Goal: Task Accomplishment & Management: Use online tool/utility

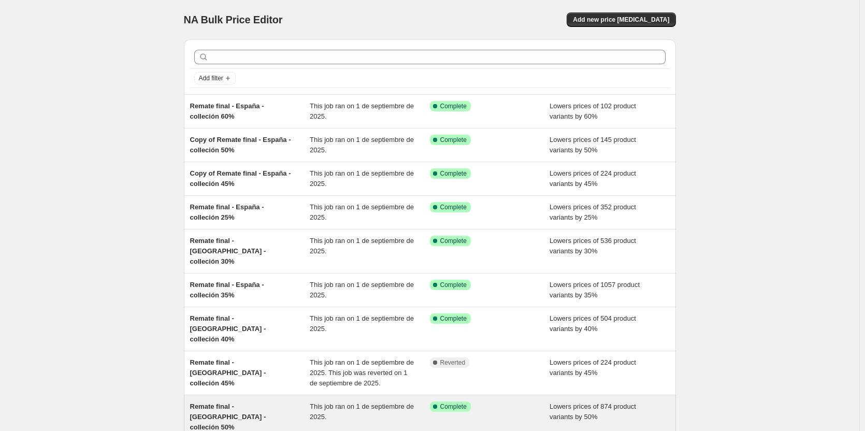
click at [266, 403] on span "Remate final - España - colleción 50%" at bounding box center [228, 417] width 76 height 28
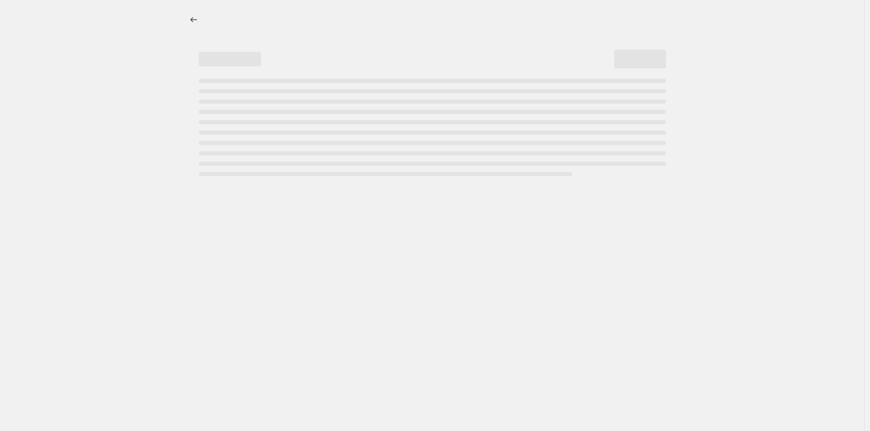
select select "percentage"
select select "collection"
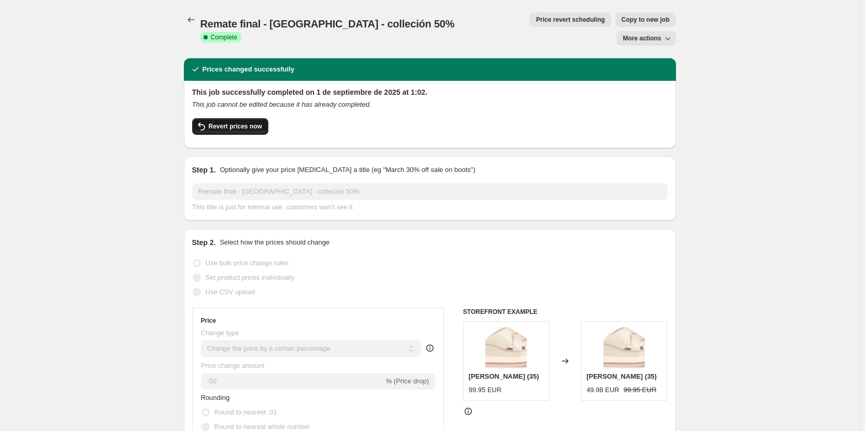
click at [244, 122] on span "Revert prices now" at bounding box center [235, 126] width 53 height 8
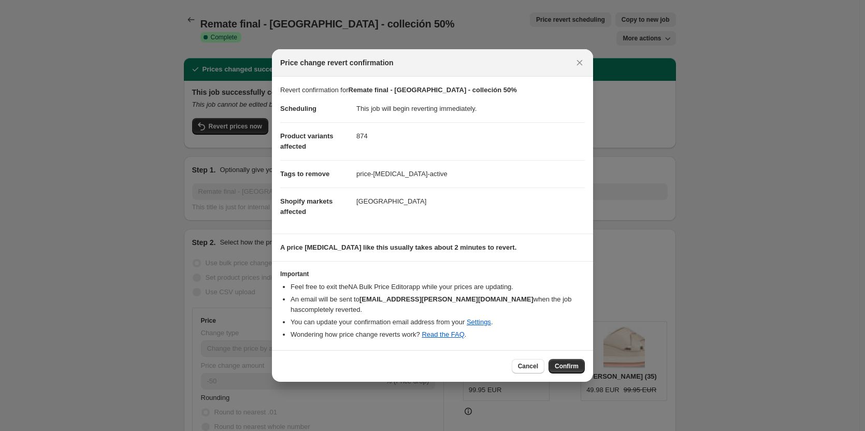
click at [576, 364] on span "Confirm" at bounding box center [567, 366] width 24 height 8
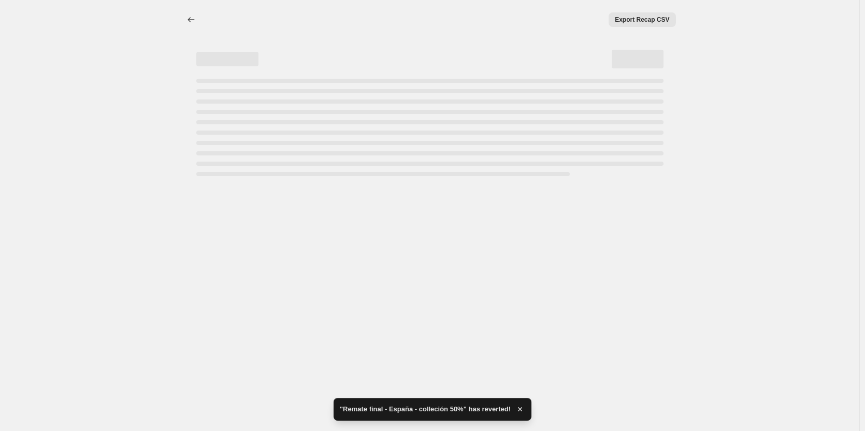
select select "percentage"
select select "collection"
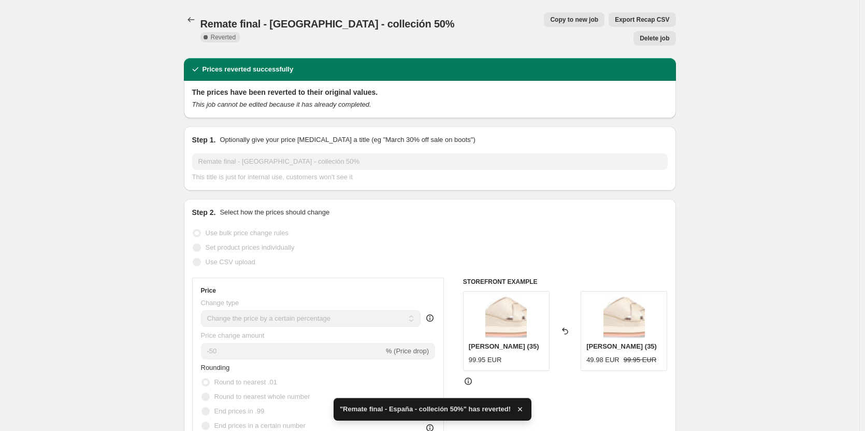
click at [550, 18] on span "Copy to new job" at bounding box center [574, 20] width 48 height 8
select select "percentage"
select select "collection"
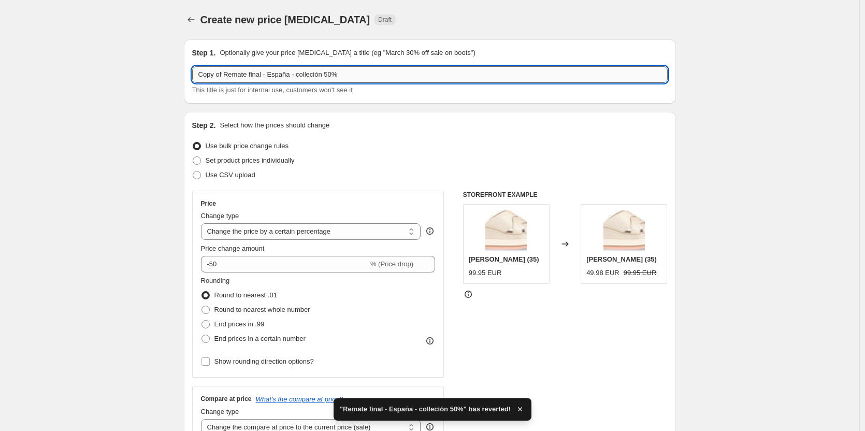
click at [333, 73] on input "Copy of Remate final - España - colleción 50%" at bounding box center [430, 74] width 476 height 17
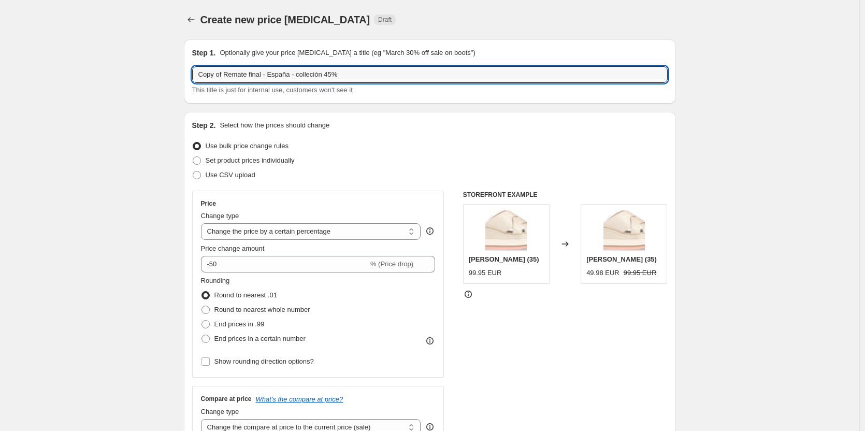
drag, startPoint x: 227, startPoint y: 72, endPoint x: 130, endPoint y: 66, distance: 97.6
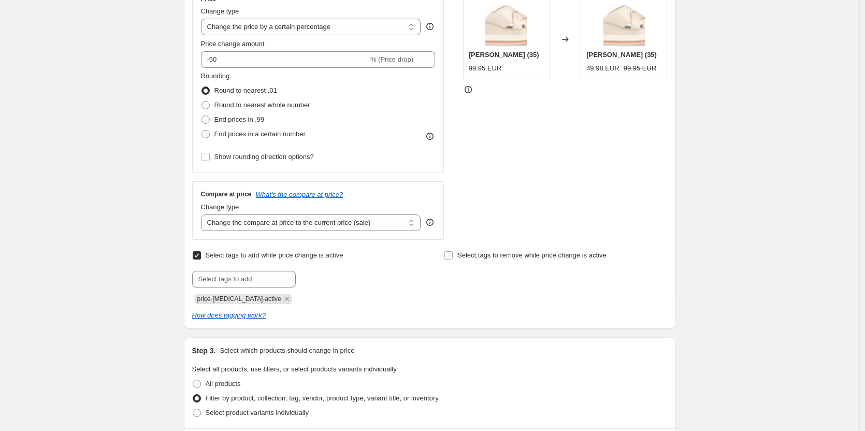
scroll to position [207, 0]
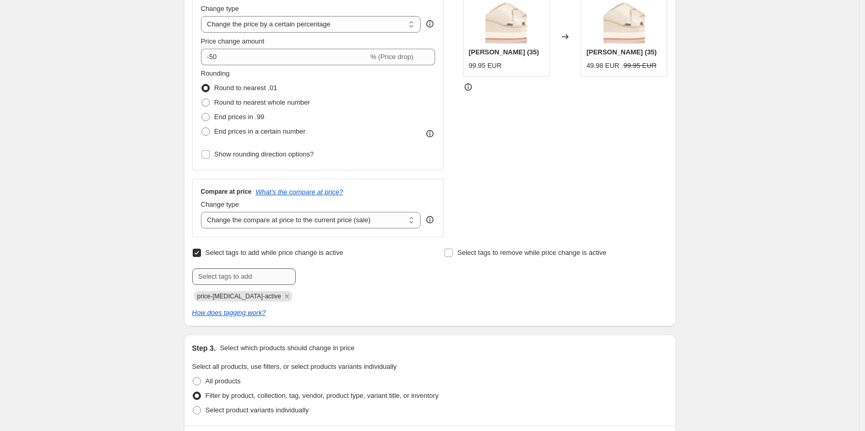
type input "Nuevo Remate final - España - colleción 45%"
click at [270, 279] on input "text" at bounding box center [244, 276] width 104 height 17
type input "45"
click at [321, 272] on span "45" at bounding box center [321, 275] width 7 height 7
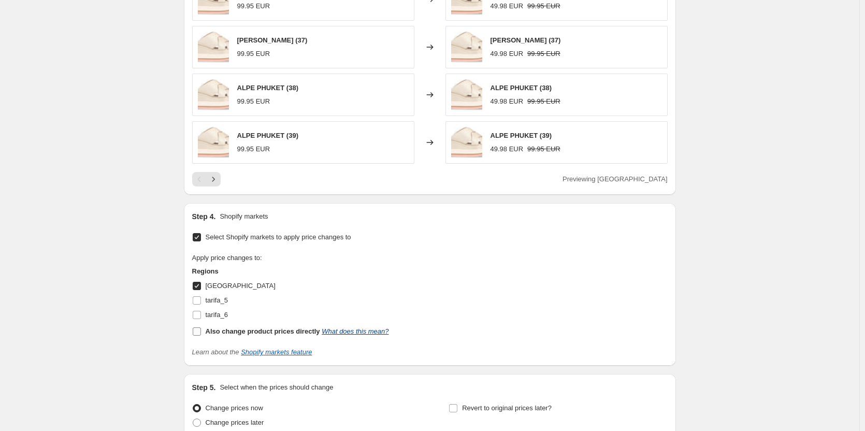
scroll to position [951, 0]
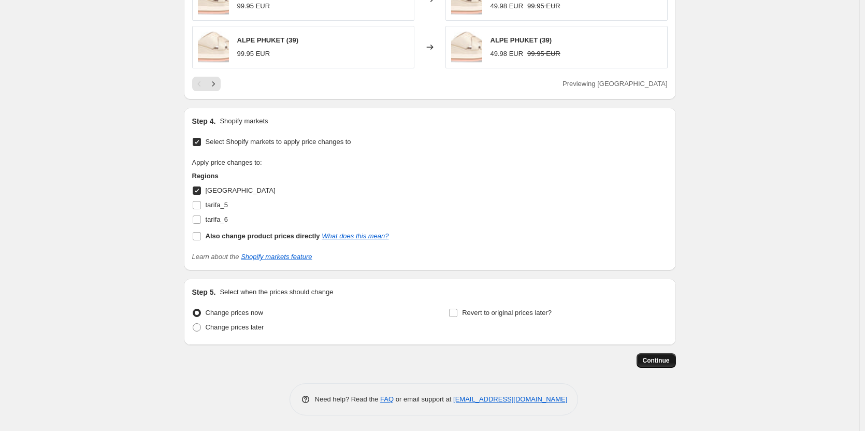
click at [669, 362] on span "Continue" at bounding box center [656, 360] width 27 height 8
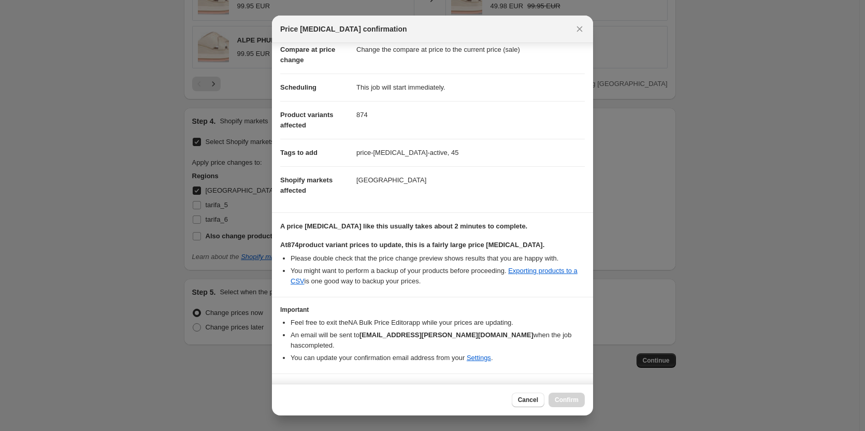
scroll to position [64, 0]
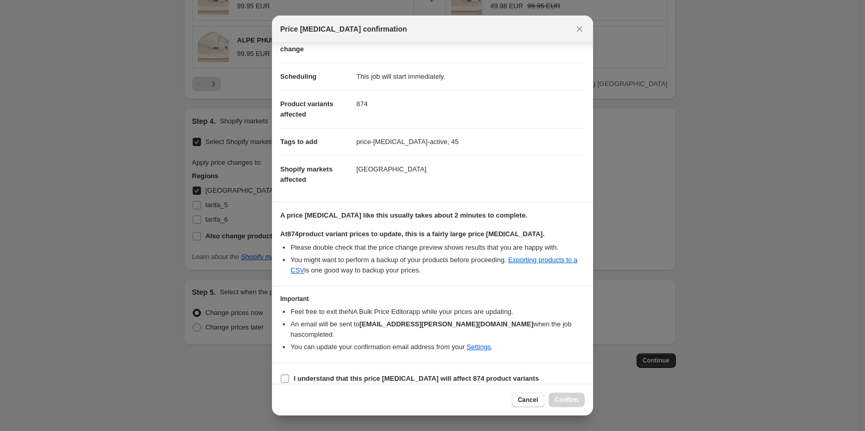
click at [392, 375] on b "I understand that this price change job will affect 874 product variants" at bounding box center [416, 379] width 245 height 8
click at [289, 375] on input "I understand that this price change job will affect 874 product variants" at bounding box center [285, 379] width 8 height 8
checkbox input "true"
click at [573, 400] on span "Confirm" at bounding box center [567, 400] width 24 height 8
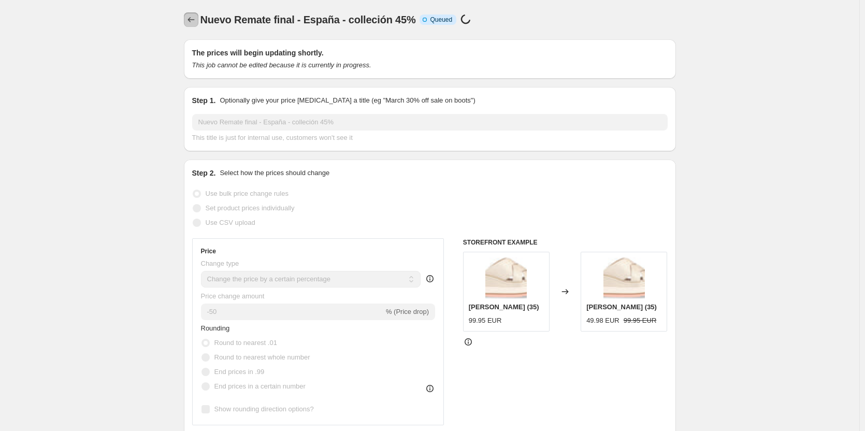
click at [192, 24] on icon "Price change jobs" at bounding box center [191, 20] width 10 height 10
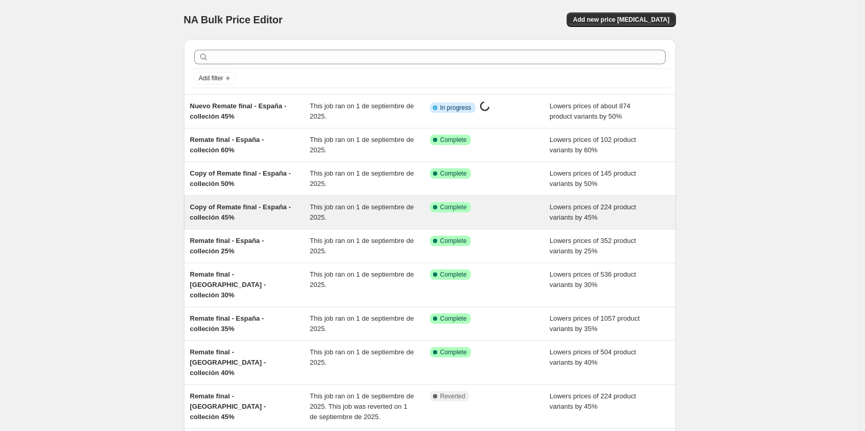
click at [277, 207] on span "Copy of Remate final - España - colleción 45%" at bounding box center [240, 212] width 101 height 18
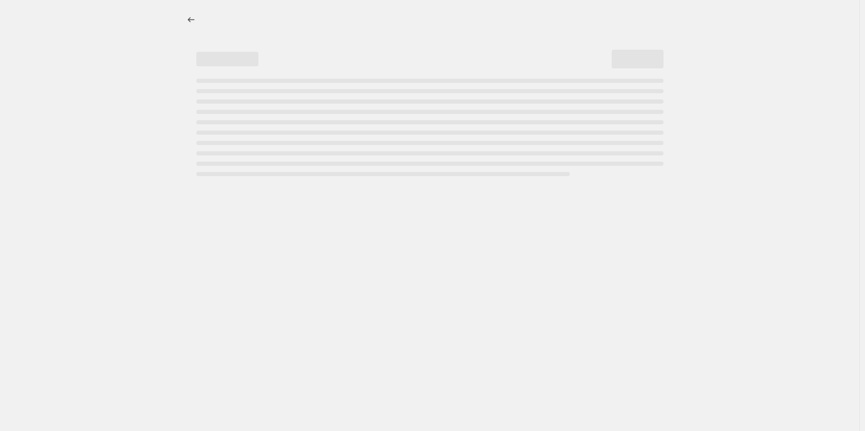
select select "percentage"
select select "collection"
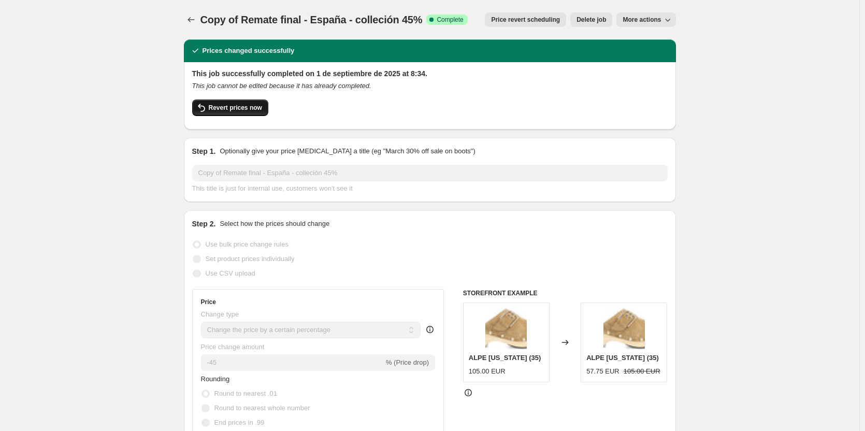
click at [220, 113] on button "Revert prices now" at bounding box center [230, 107] width 76 height 17
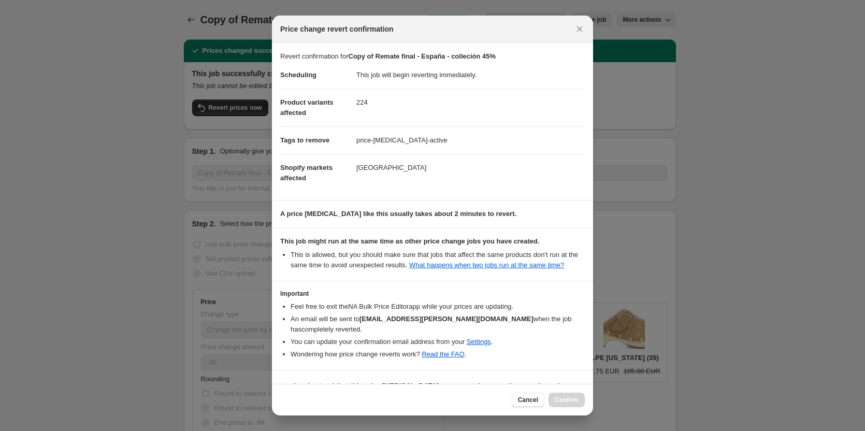
click at [348, 382] on b "I understand that this price change job may run at the same time as other price…" at bounding box center [431, 391] width 274 height 18
click at [289, 387] on input "I understand that this price change job may run at the same time as other price…" at bounding box center [285, 391] width 8 height 8
checkbox input "true"
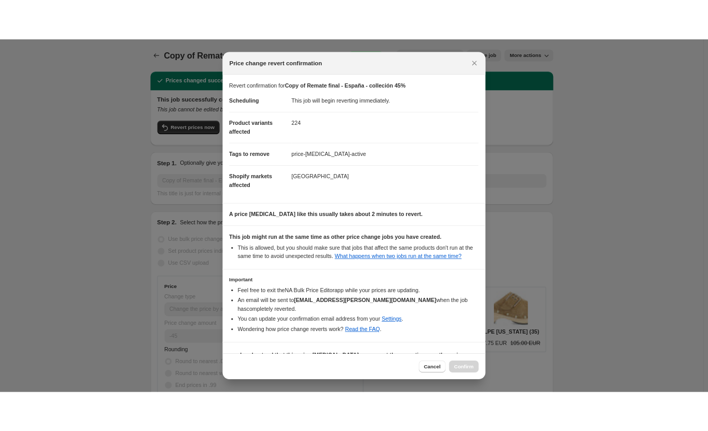
scroll to position [1, 0]
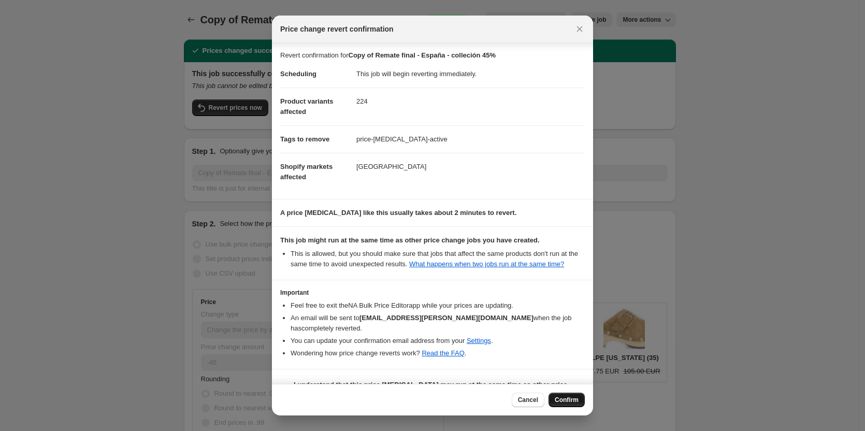
click at [565, 402] on span "Confirm" at bounding box center [567, 400] width 24 height 8
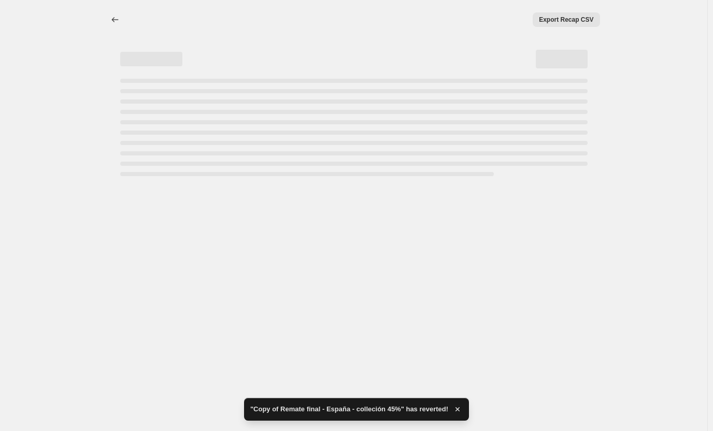
select select "percentage"
select select "collection"
select select "percentage"
select select "collection"
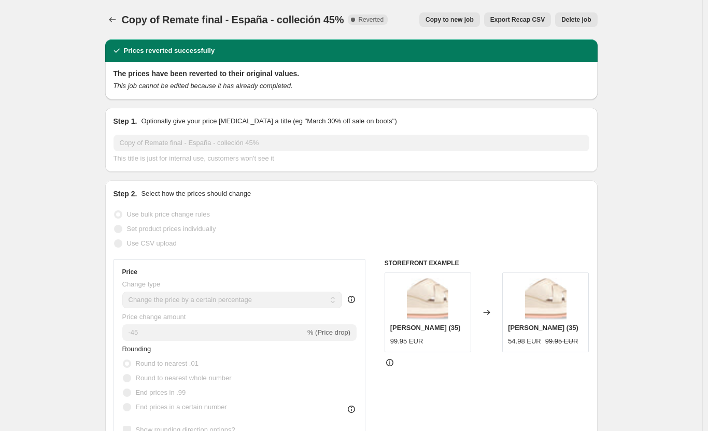
click at [474, 19] on span "Copy to new job" at bounding box center [449, 20] width 48 height 8
select select "percentage"
select select "collection"
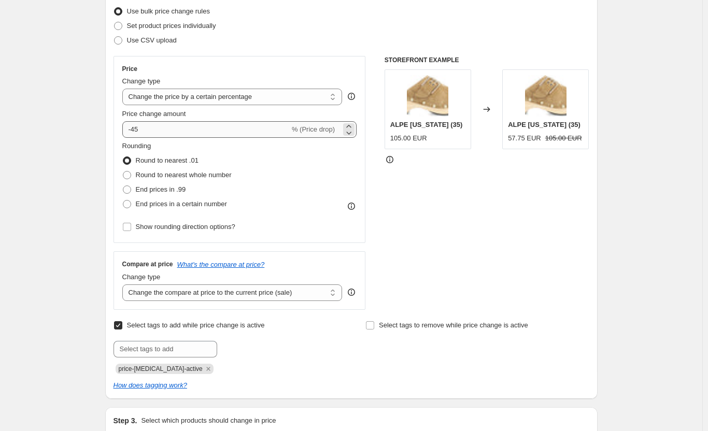
scroll to position [155, 0]
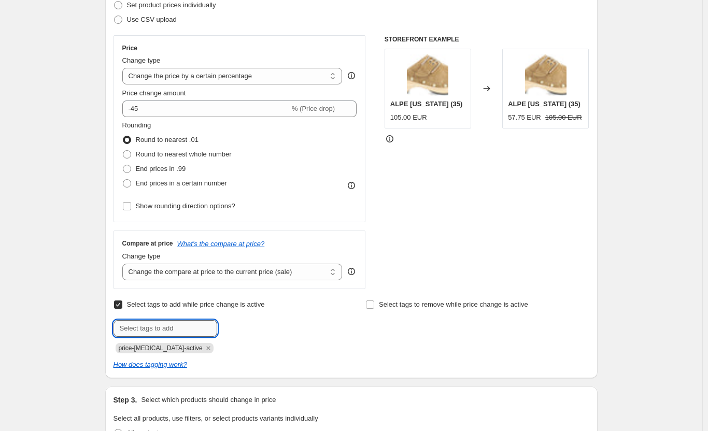
click at [164, 322] on input "text" at bounding box center [165, 328] width 104 height 17
type input "45"
click at [246, 327] on span "45" at bounding box center [242, 327] width 7 height 7
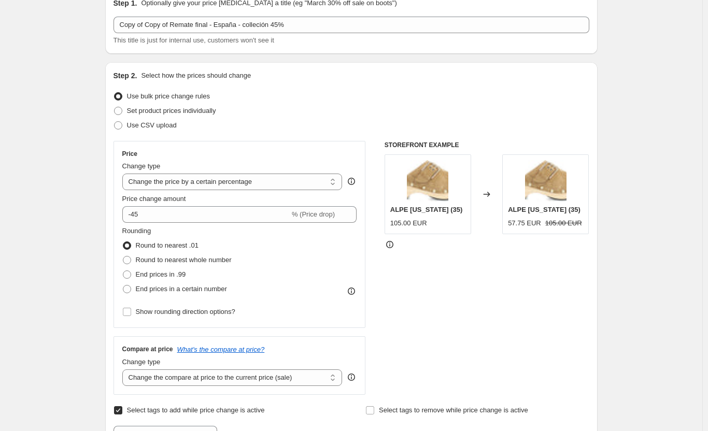
scroll to position [0, 0]
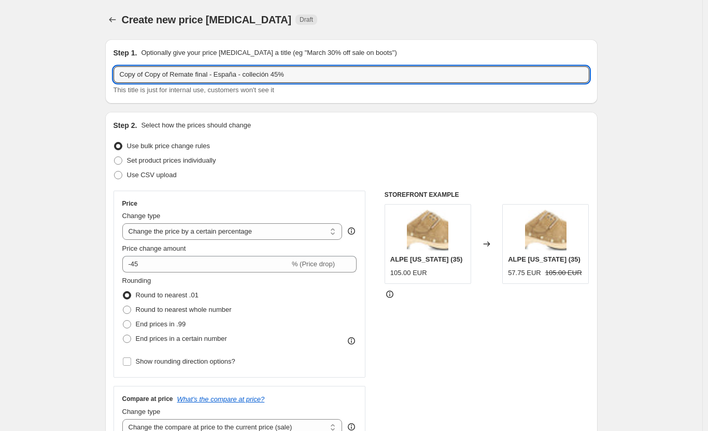
drag, startPoint x: 170, startPoint y: 74, endPoint x: 6, endPoint y: 64, distance: 165.1
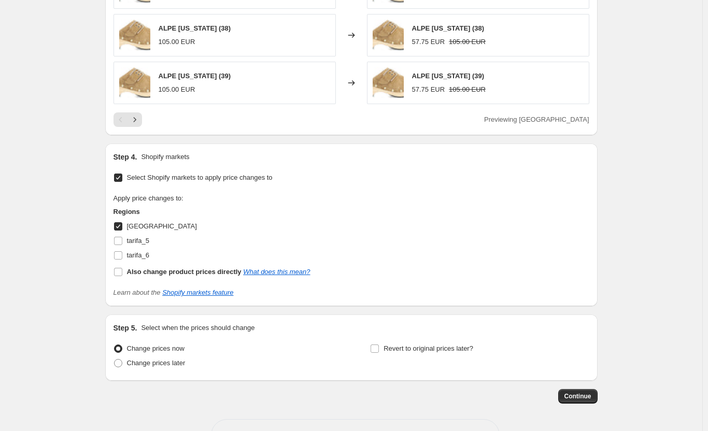
scroll to position [951, 0]
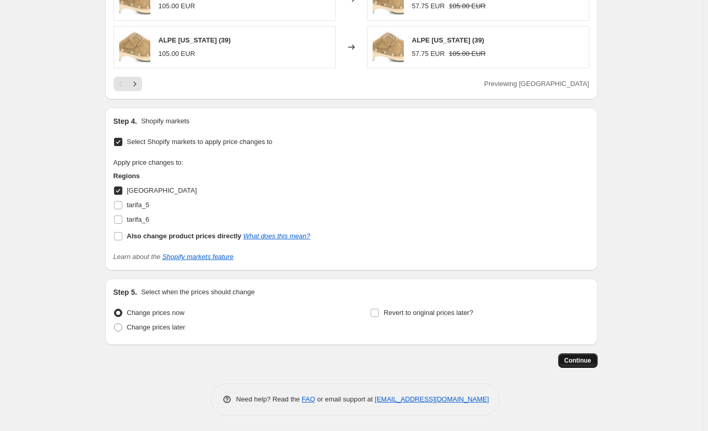
type input "Nuevo Remate final - España - colleción 45%"
click at [578, 361] on span "Continue" at bounding box center [577, 360] width 27 height 8
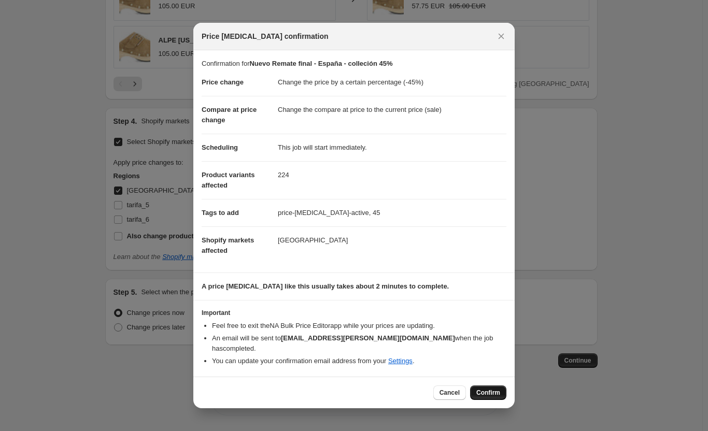
click at [480, 389] on span "Confirm" at bounding box center [488, 393] width 24 height 8
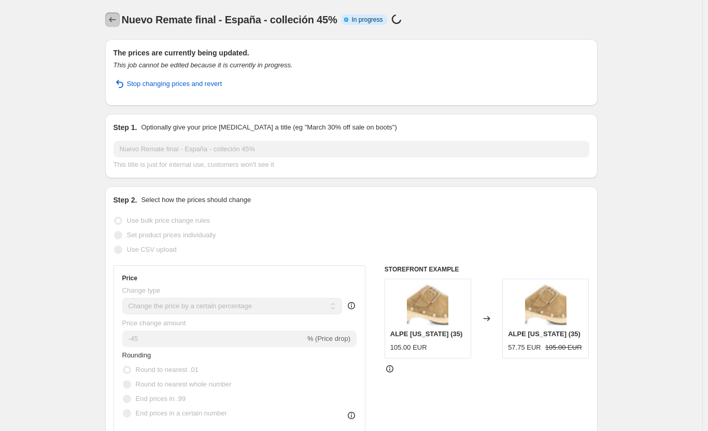
drag, startPoint x: 116, startPoint y: 20, endPoint x: 111, endPoint y: 18, distance: 5.3
click at [111, 18] on icon "Price change jobs" at bounding box center [112, 20] width 10 height 10
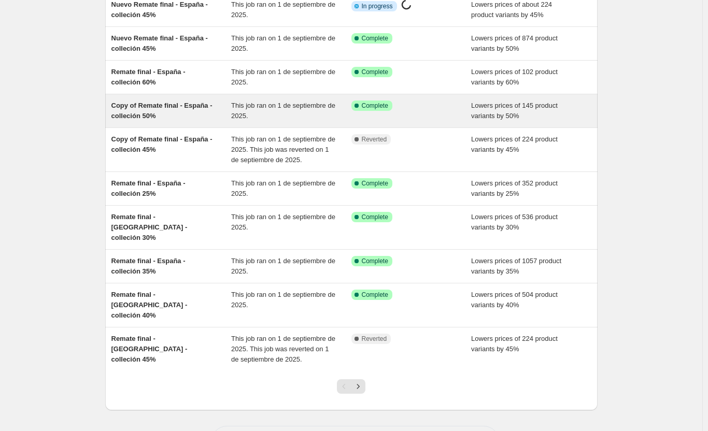
scroll to position [104, 0]
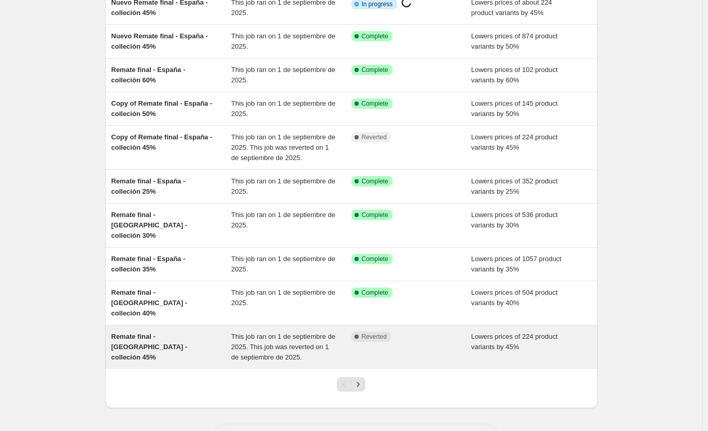
click at [134, 333] on span "Remate final - [GEOGRAPHIC_DATA] - colleción 45%" at bounding box center [149, 347] width 76 height 28
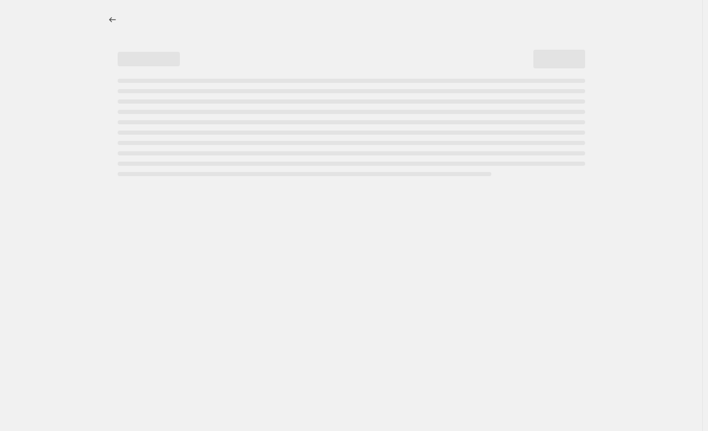
select select "percentage"
select select "collection"
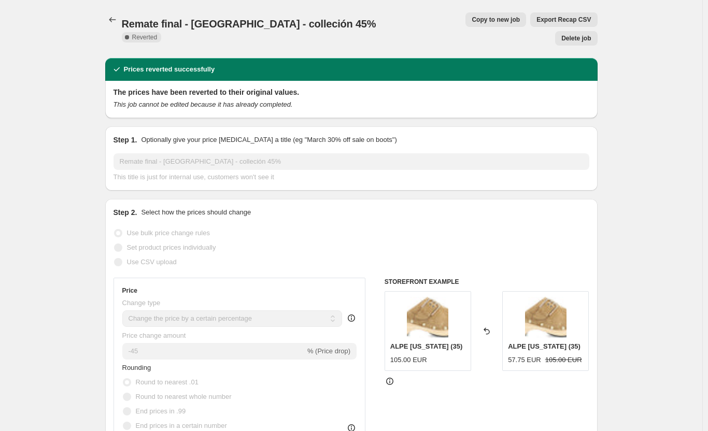
click at [589, 34] on span "Delete job" at bounding box center [576, 38] width 30 height 8
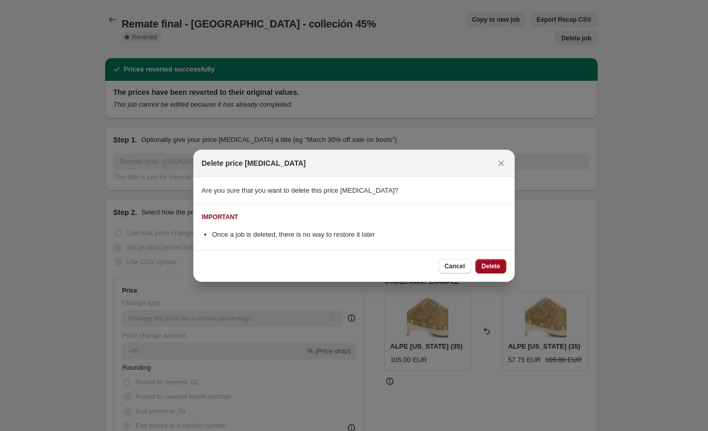
click at [498, 265] on span "Delete" at bounding box center [490, 266] width 19 height 8
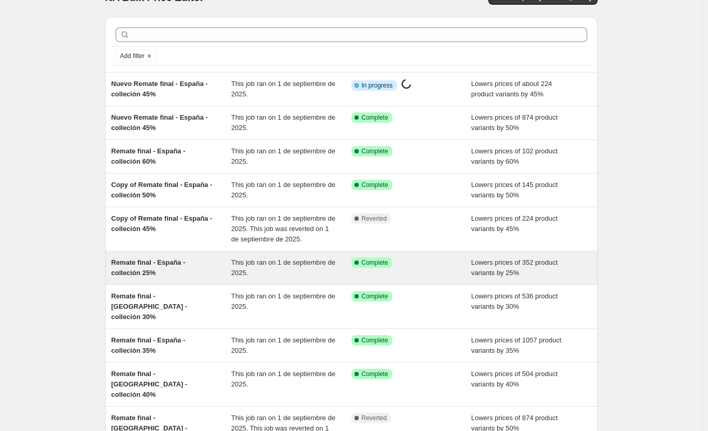
scroll to position [123, 0]
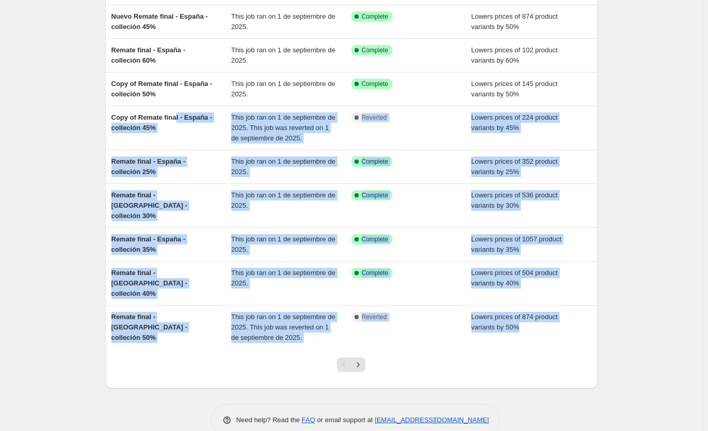
drag, startPoint x: 178, startPoint y: 121, endPoint x: 299, endPoint y: 336, distance: 246.1
click at [299, 336] on div "Add filter Nuevo Remate final - España - colleción 45% This job ran on 1 de sep…" at bounding box center [351, 152] width 492 height 472
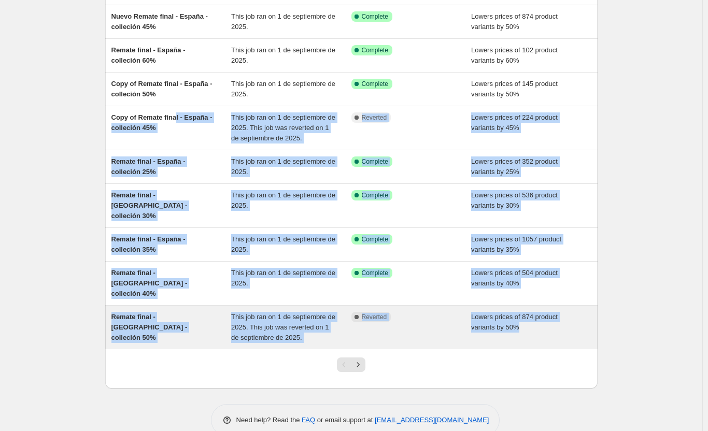
click at [188, 313] on span "Remate final - España - colleción 50%" at bounding box center [149, 327] width 76 height 28
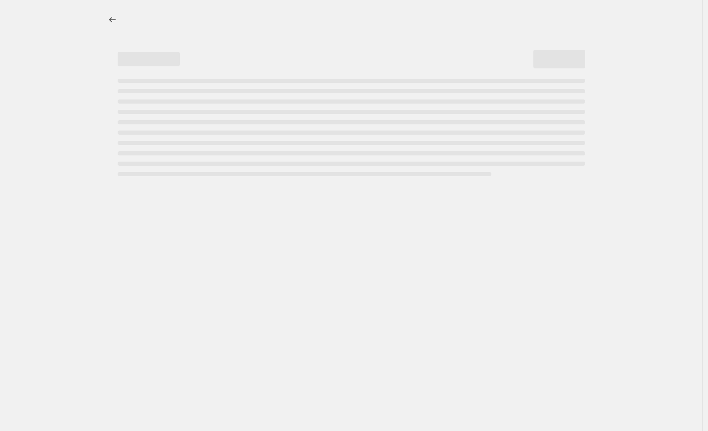
select select "percentage"
select select "collection"
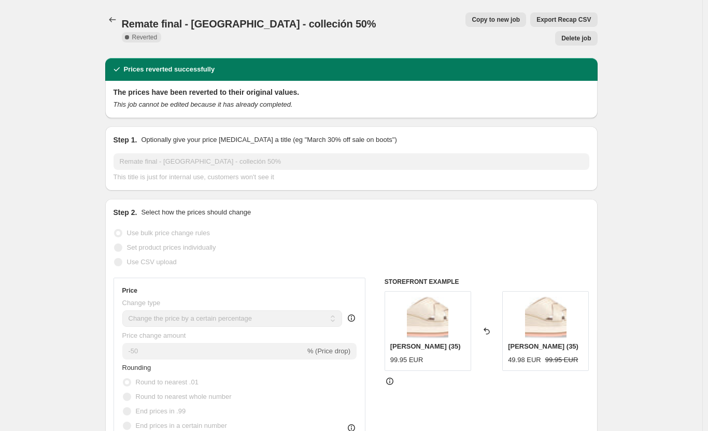
click at [578, 34] on span "Delete job" at bounding box center [576, 38] width 30 height 8
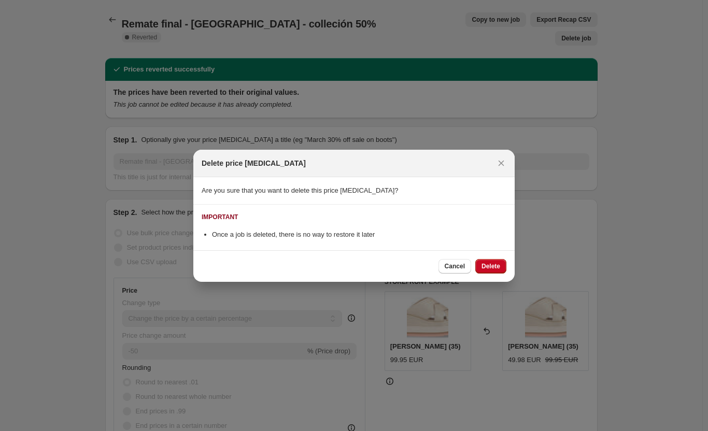
click at [487, 268] on span "Delete" at bounding box center [490, 266] width 19 height 8
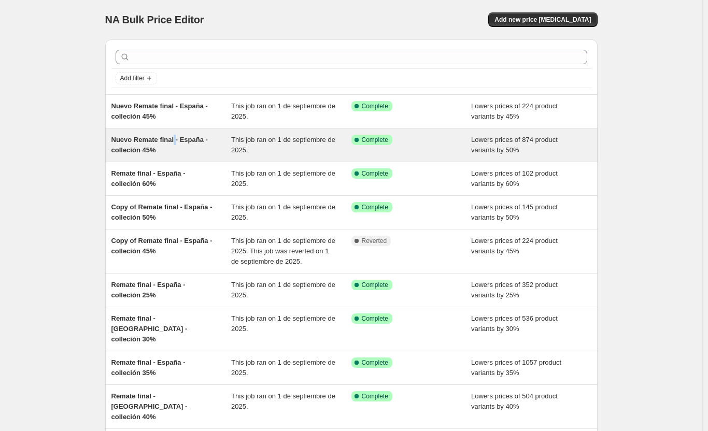
click at [177, 140] on span "Nuevo Remate final - España - colleción 45%" at bounding box center [159, 145] width 96 height 18
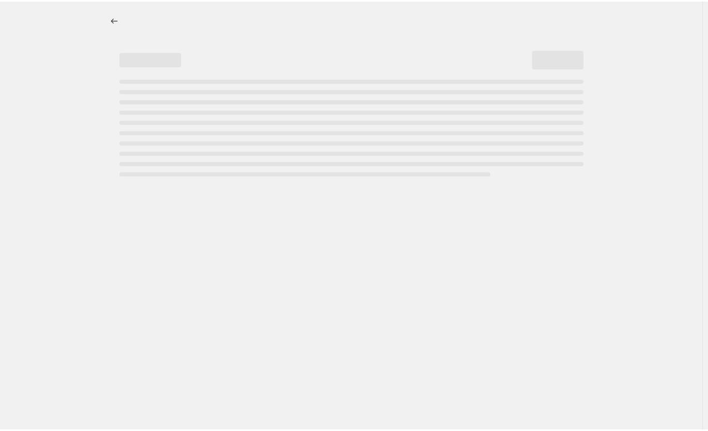
select select "percentage"
select select "collection"
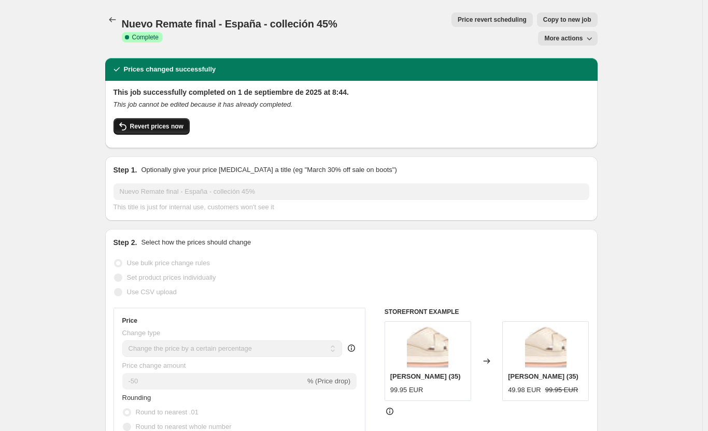
click at [124, 120] on icon "button" at bounding box center [123, 126] width 12 height 12
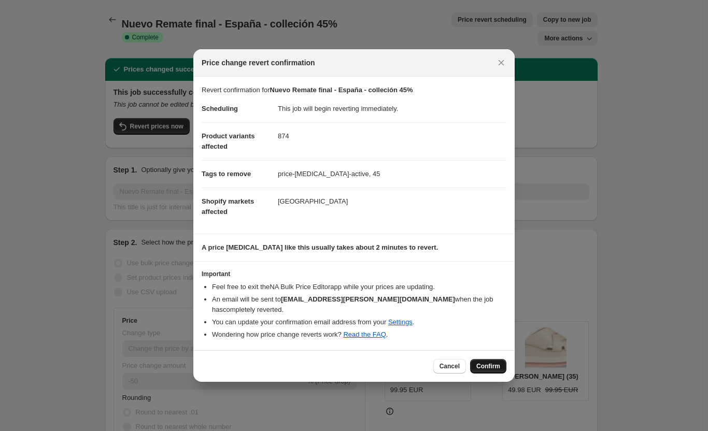
click at [503, 359] on button "Confirm" at bounding box center [488, 366] width 36 height 15
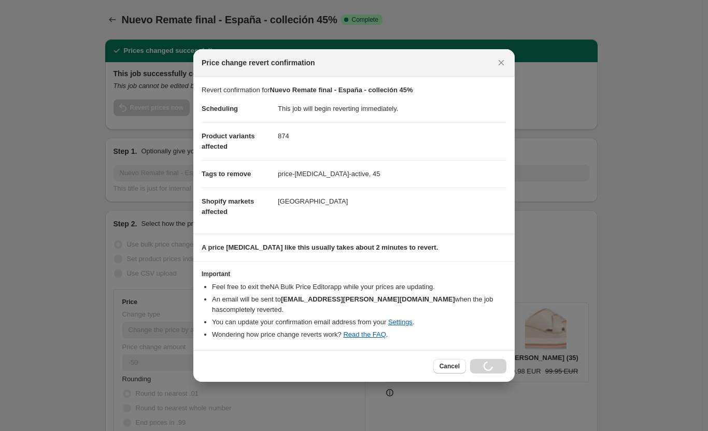
click at [498, 362] on div "Cancel Loading Confirm" at bounding box center [469, 366] width 73 height 15
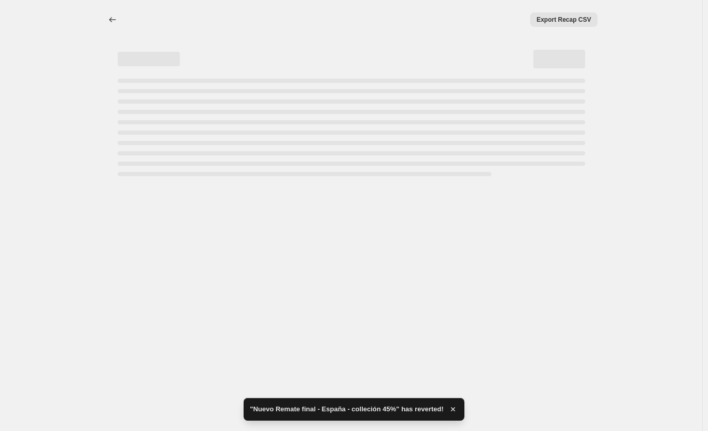
select select "percentage"
select select "collection"
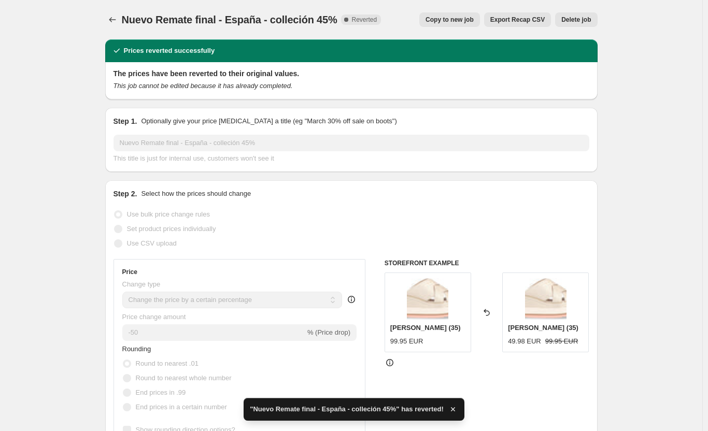
click at [445, 20] on span "Copy to new job" at bounding box center [449, 20] width 48 height 8
select select "percentage"
select select "collection"
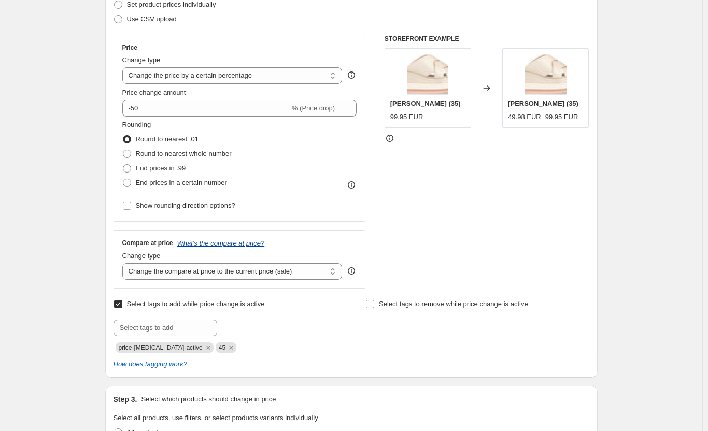
scroll to position [155, 0]
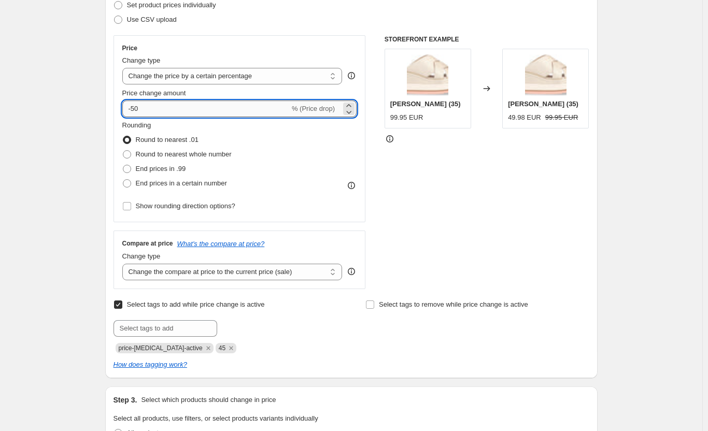
click at [166, 103] on input "-50" at bounding box center [205, 109] width 167 height 17
type input "-5"
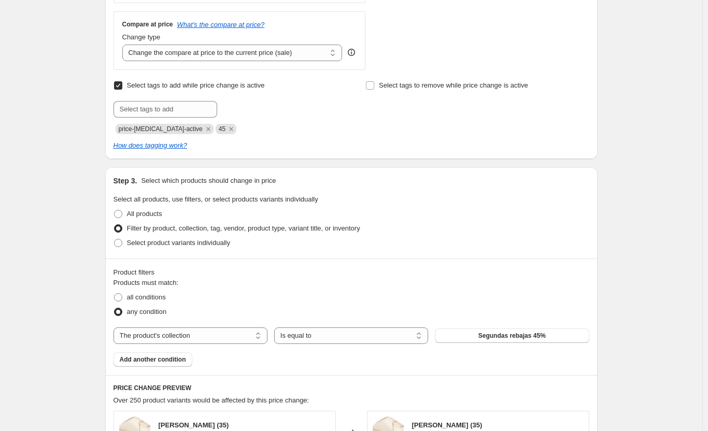
scroll to position [311, 0]
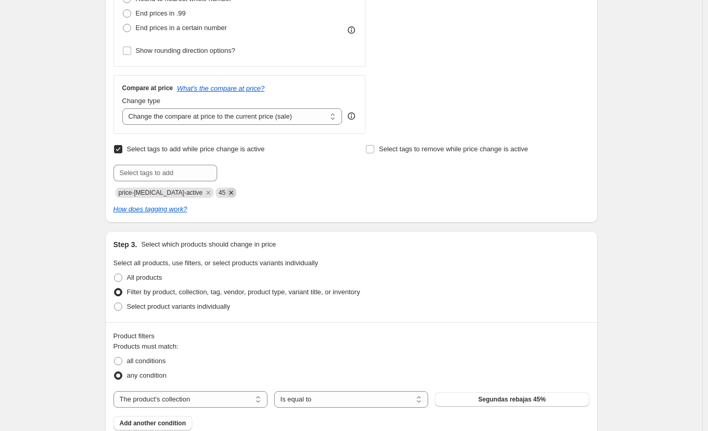
type input "-45"
click at [230, 193] on icon "Remove 45" at bounding box center [232, 193] width 4 height 4
click at [191, 175] on input "text" at bounding box center [165, 173] width 104 height 17
type input "45-remate"
click at [254, 171] on span "45-remate" at bounding box center [254, 171] width 30 height 7
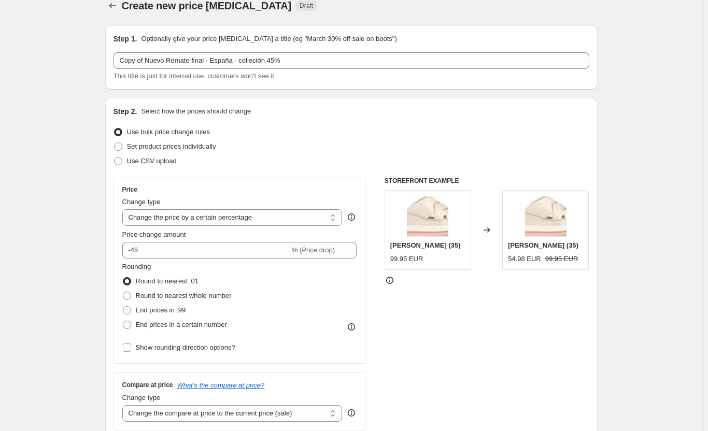
scroll to position [0, 0]
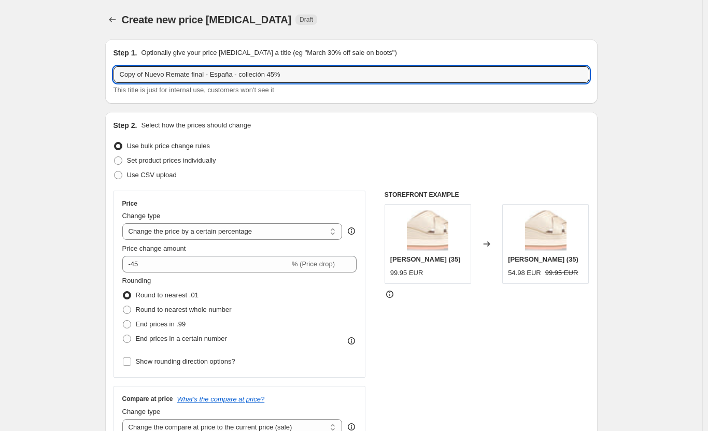
drag, startPoint x: 169, startPoint y: 73, endPoint x: 40, endPoint y: 75, distance: 129.5
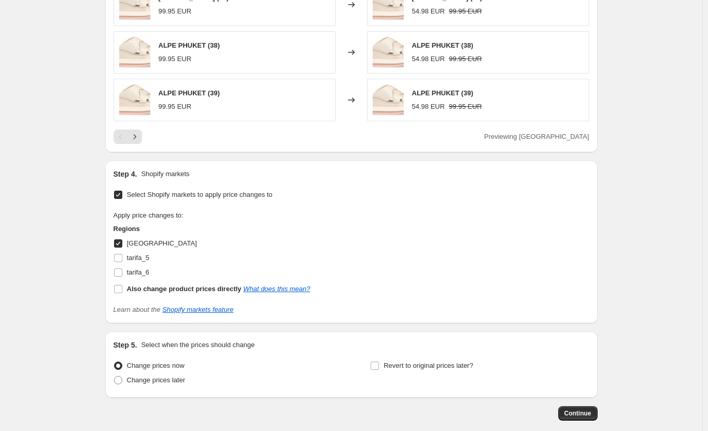
scroll to position [951, 0]
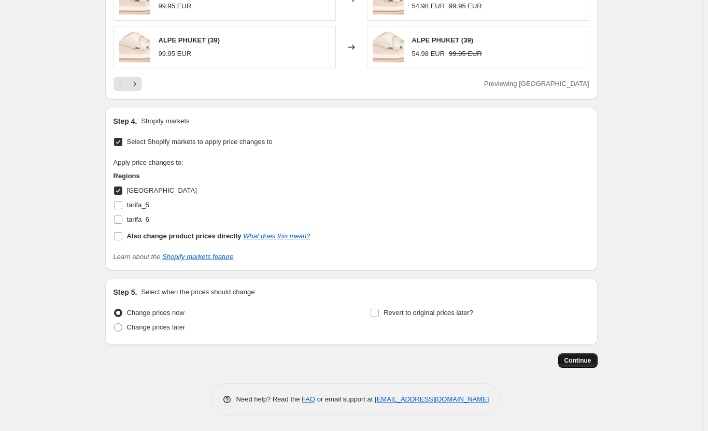
type input "Remate final - [GEOGRAPHIC_DATA] - colleción 45%"
click at [586, 360] on span "Continue" at bounding box center [577, 360] width 27 height 8
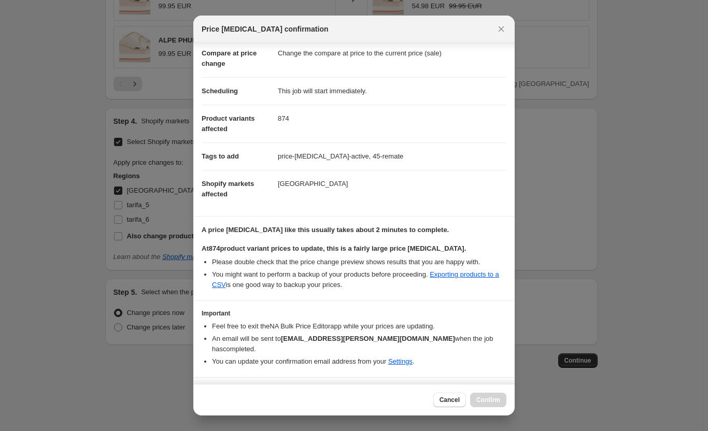
scroll to position [64, 0]
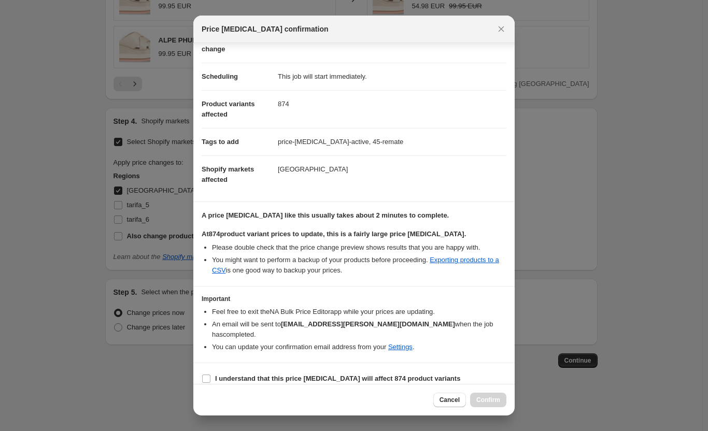
drag, startPoint x: 370, startPoint y: 371, endPoint x: 427, endPoint y: 393, distance: 61.2
click at [370, 375] on b "I understand that this price change job will affect 874 product variants" at bounding box center [337, 379] width 245 height 8
click at [210, 375] on input "I understand that this price change job will affect 874 product variants" at bounding box center [206, 379] width 8 height 8
checkbox input "true"
click at [496, 401] on span "Confirm" at bounding box center [488, 400] width 24 height 8
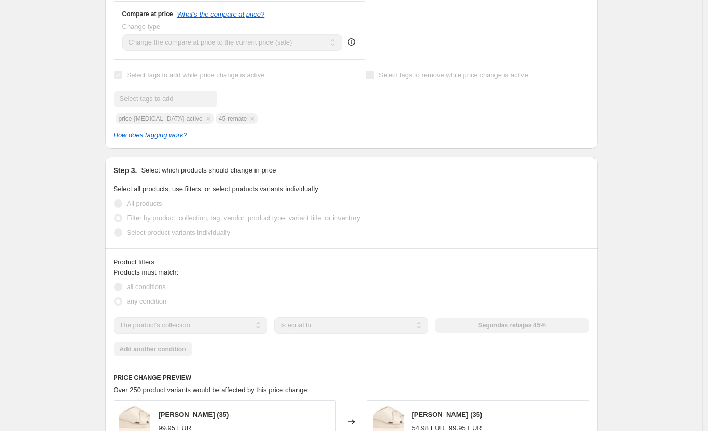
scroll to position [460, 0]
drag, startPoint x: 203, startPoint y: 120, endPoint x: 231, endPoint y: 121, distance: 28.5
click at [231, 121] on div "Submit price-change-job-active 45-remate" at bounding box center [224, 107] width 223 height 33
copy span "45-remate"
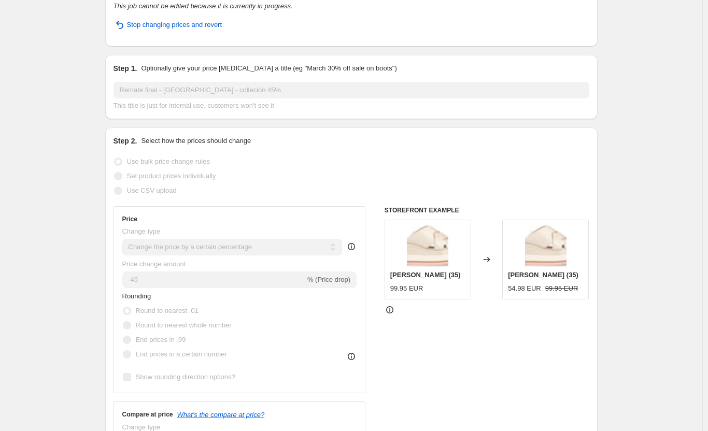
scroll to position [0, 0]
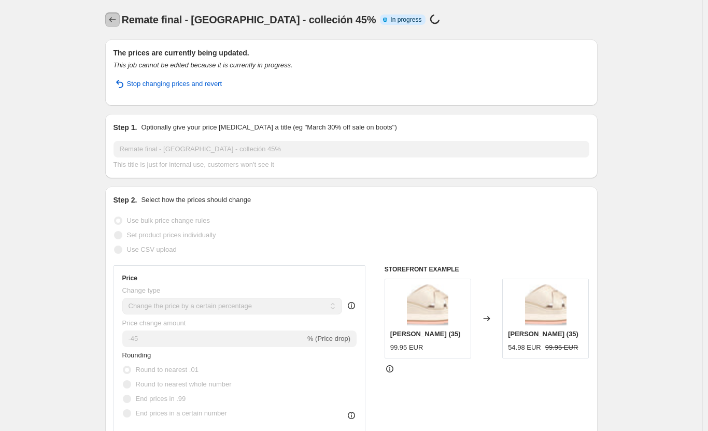
click at [118, 16] on icon "Price change jobs" at bounding box center [112, 20] width 10 height 10
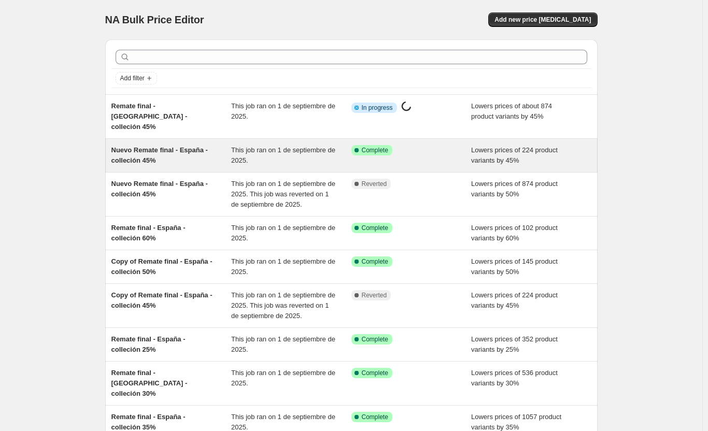
click at [188, 146] on span "Nuevo Remate final - España - colleción 45%" at bounding box center [159, 155] width 96 height 18
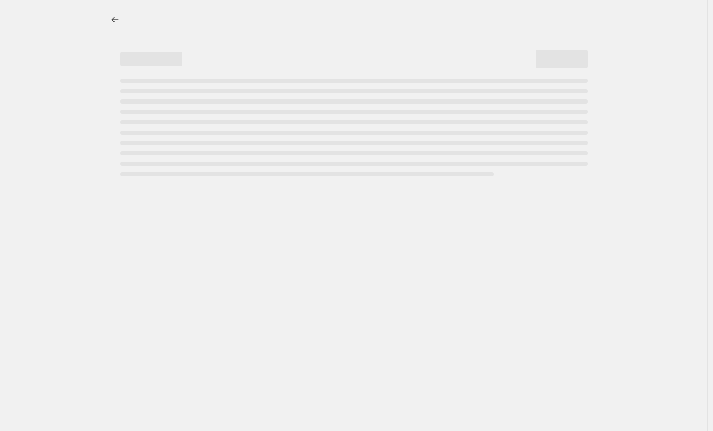
select select "percentage"
select select "collection"
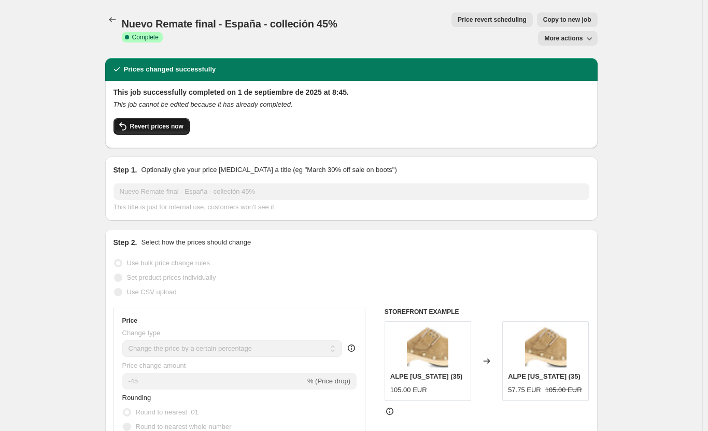
click at [153, 122] on span "Revert prices now" at bounding box center [156, 126] width 53 height 8
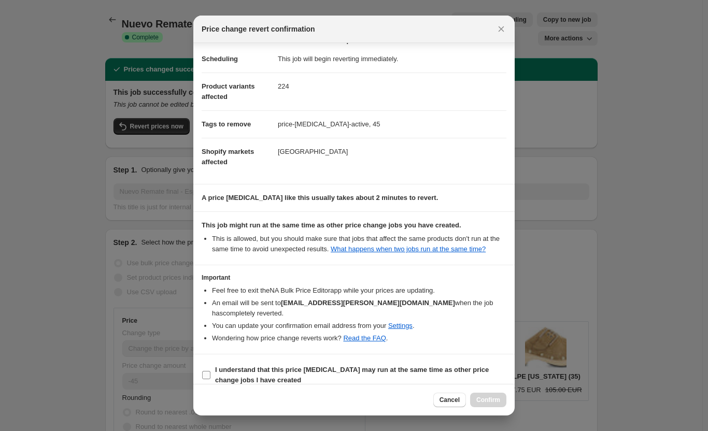
scroll to position [18, 0]
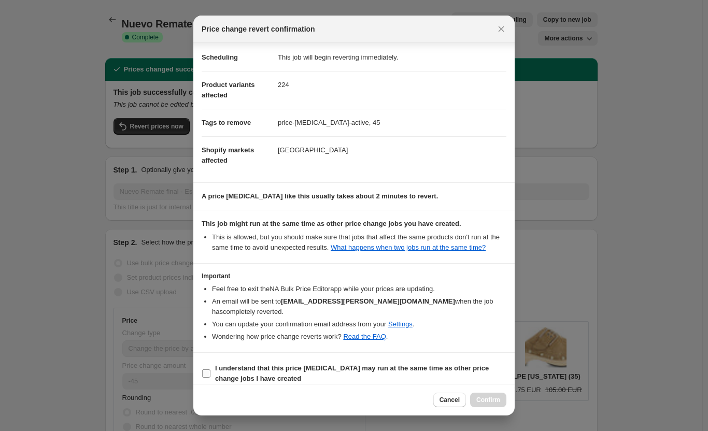
click at [403, 364] on b "I understand that this price change job may run at the same time as other price…" at bounding box center [352, 373] width 274 height 18
click at [210, 369] on input "I understand that this price change job may run at the same time as other price…" at bounding box center [206, 373] width 8 height 8
checkbox input "true"
click at [491, 400] on span "Confirm" at bounding box center [488, 400] width 24 height 8
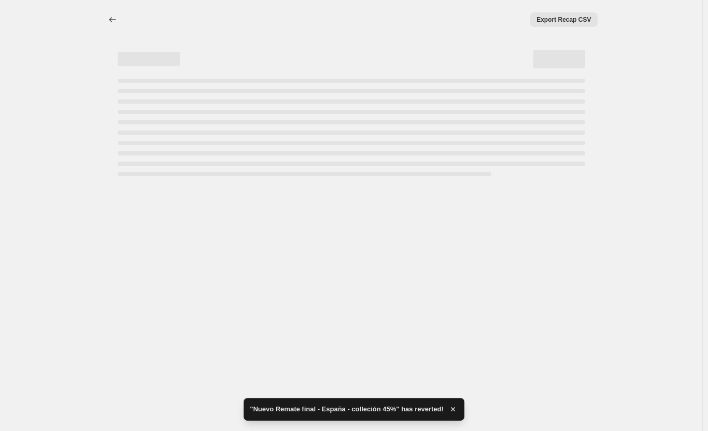
select select "percentage"
select select "collection"
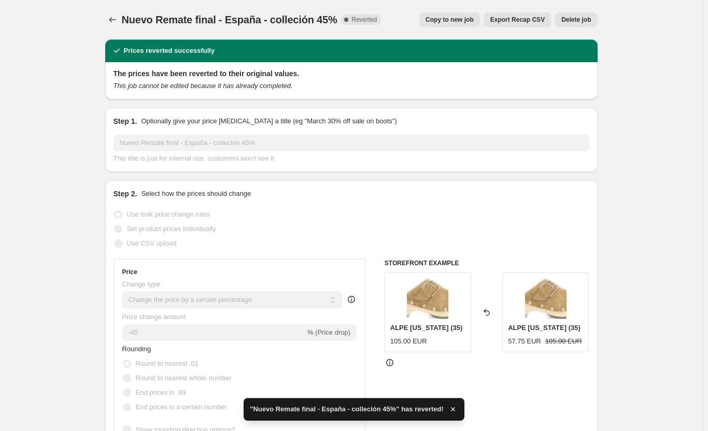
click at [451, 25] on button "Copy to new job" at bounding box center [449, 19] width 61 height 15
select select "percentage"
select select "collection"
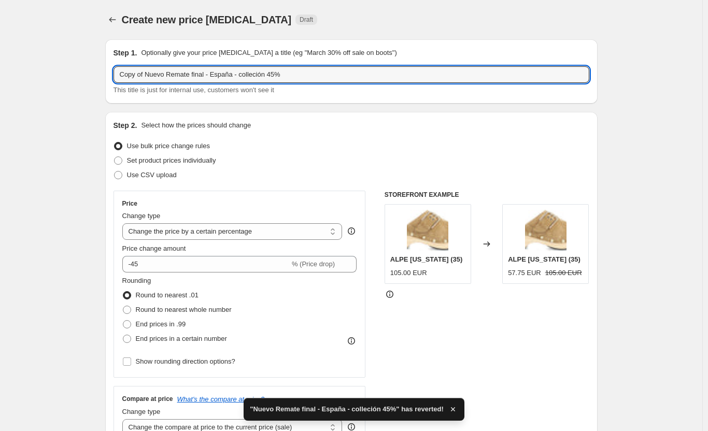
drag, startPoint x: 169, startPoint y: 74, endPoint x: 35, endPoint y: 105, distance: 137.9
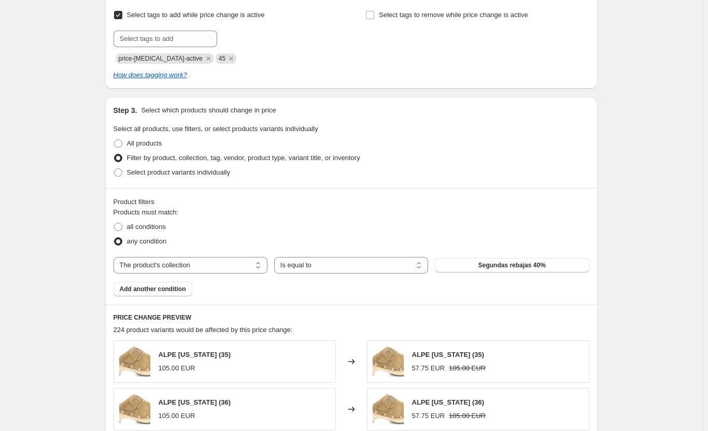
scroll to position [363, 0]
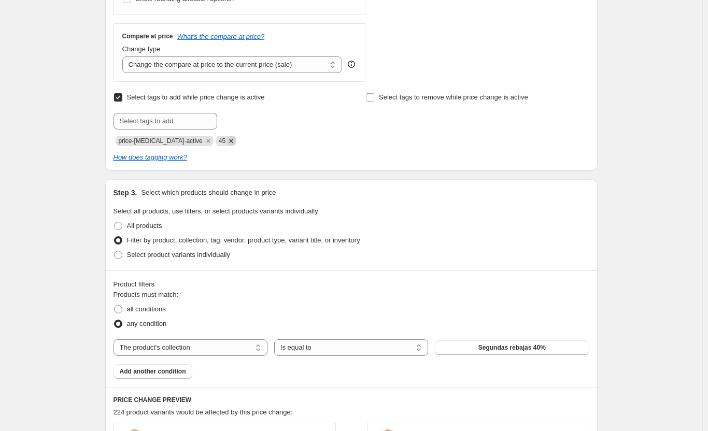
type input "Remate final - [GEOGRAPHIC_DATA] - colleción 45%"
click at [226, 141] on icon "Remove 45" at bounding box center [230, 140] width 9 height 9
click at [190, 125] on input "text" at bounding box center [165, 121] width 104 height 17
paste input "45-remate"
type input "45-remate"
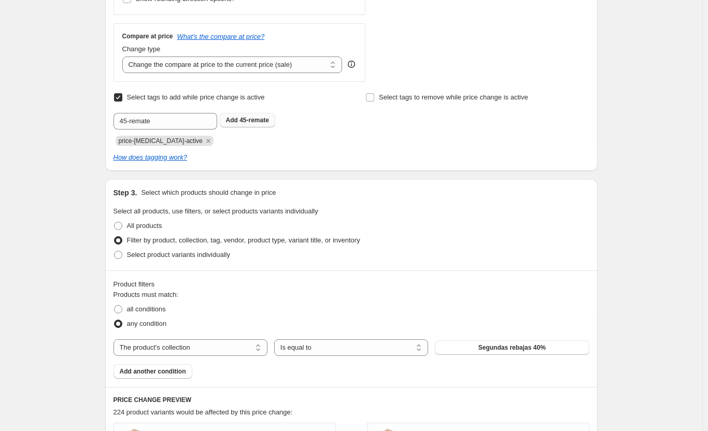
click at [260, 123] on span "45-remate" at bounding box center [254, 120] width 30 height 7
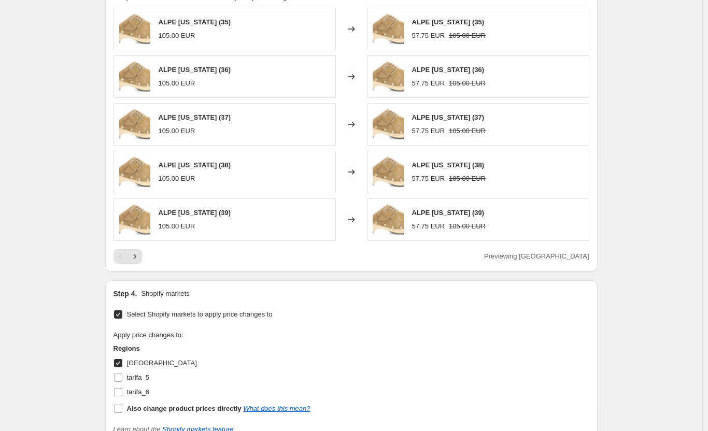
scroll to position [951, 0]
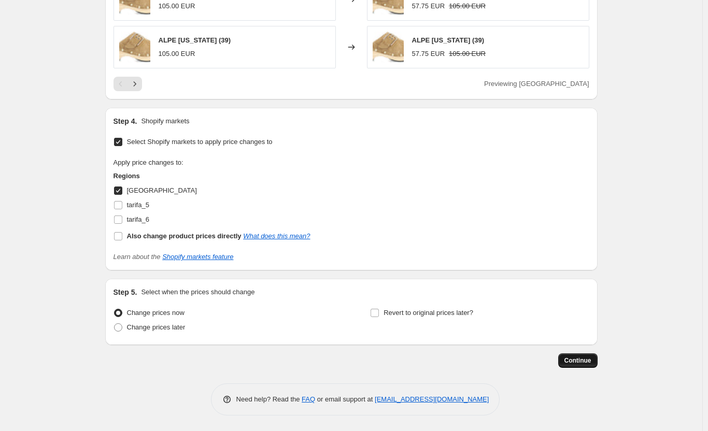
click at [591, 360] on span "Continue" at bounding box center [577, 360] width 27 height 8
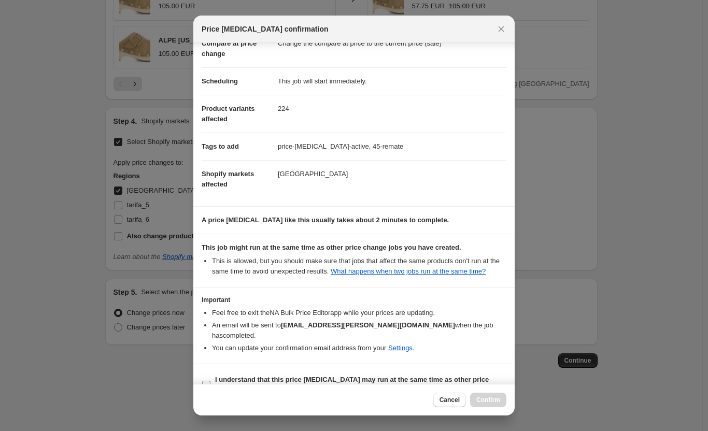
scroll to position [70, 0]
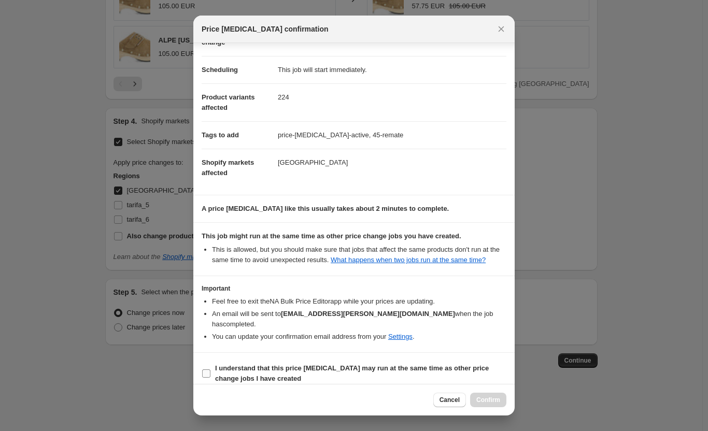
drag, startPoint x: 365, startPoint y: 362, endPoint x: 377, endPoint y: 366, distance: 12.6
click at [365, 364] on b "I understand that this price change job may run at the same time as other price…" at bounding box center [352, 373] width 274 height 18
click at [210, 369] on input "I understand that this price change job may run at the same time as other price…" at bounding box center [206, 373] width 8 height 8
checkbox input "true"
click at [506, 401] on div "Cancel Confirm" at bounding box center [353, 400] width 321 height 32
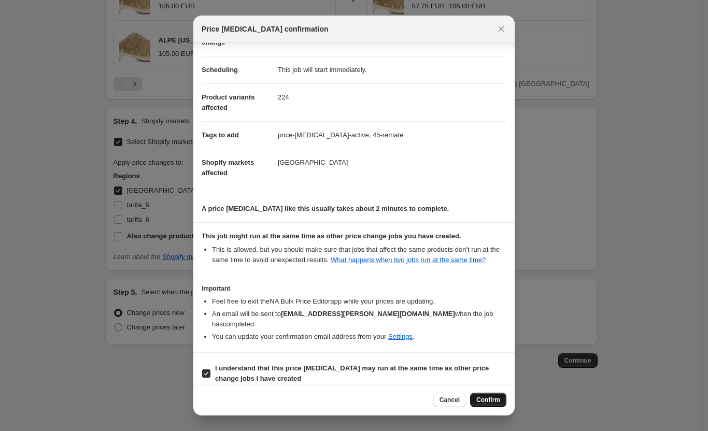
click at [498, 403] on span "Confirm" at bounding box center [488, 400] width 24 height 8
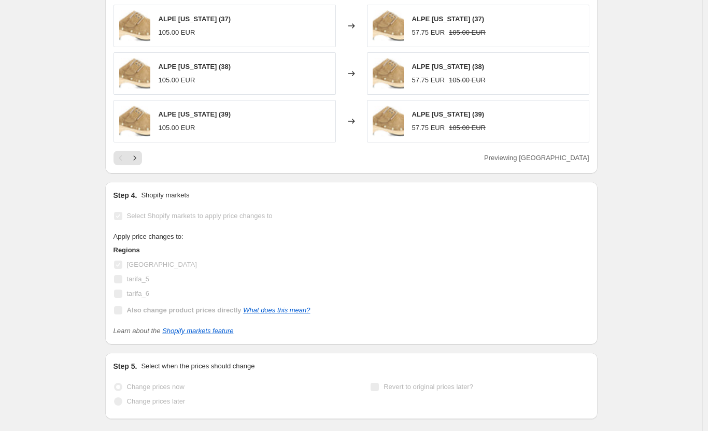
select select "percentage"
select select "collection"
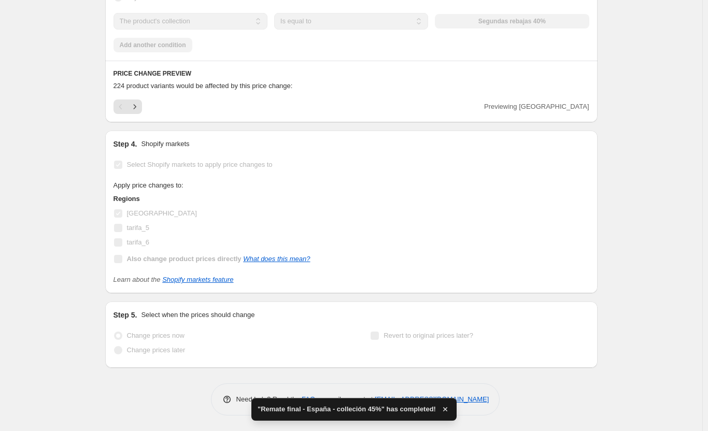
scroll to position [0, 0]
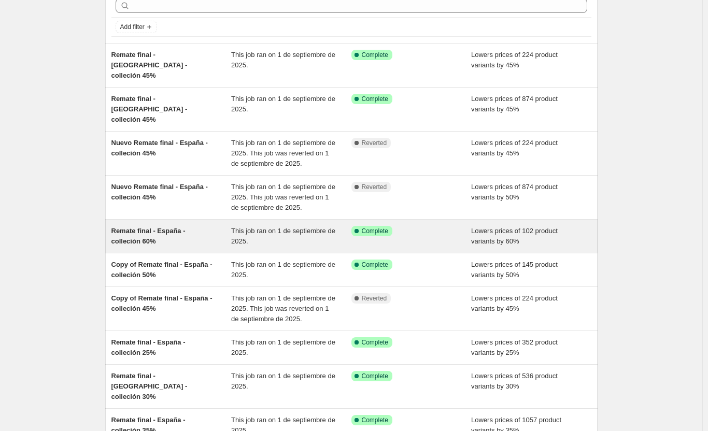
scroll to position [52, 0]
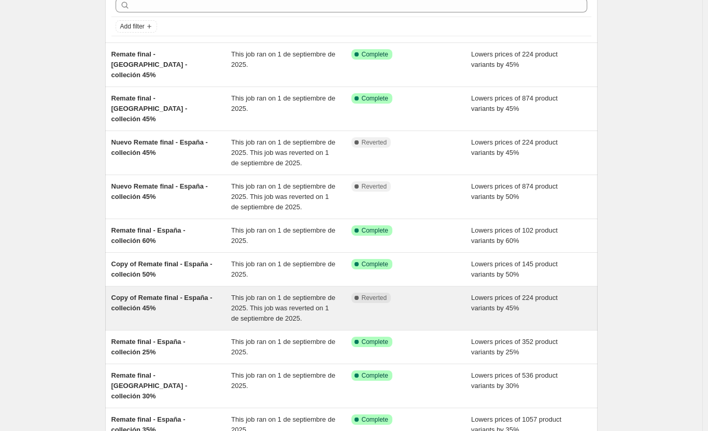
click at [162, 294] on span "Copy of Remate final - España - colleción 45%" at bounding box center [161, 303] width 101 height 18
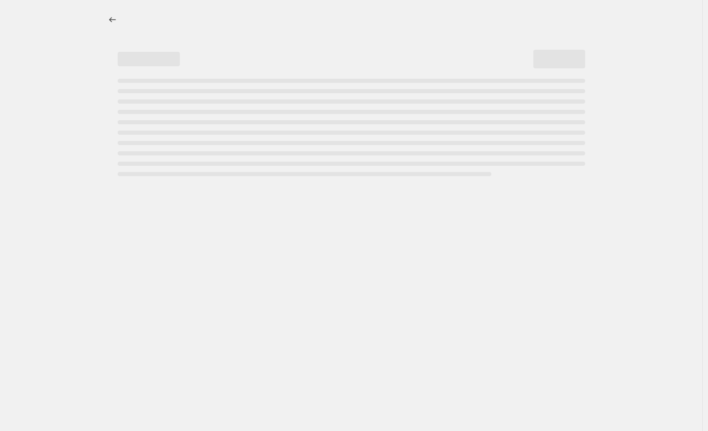
select select "percentage"
select select "collection"
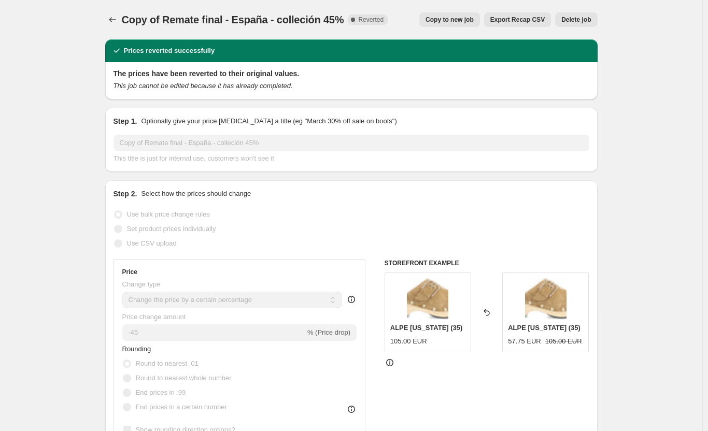
click at [587, 16] on span "Delete job" at bounding box center [576, 20] width 30 height 8
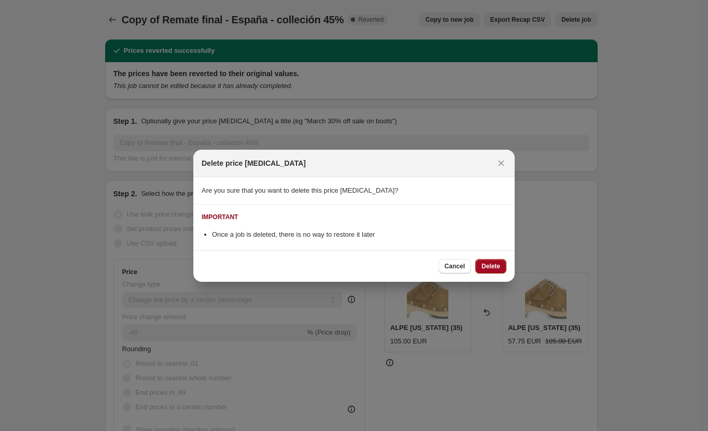
click at [490, 265] on span "Delete" at bounding box center [490, 266] width 19 height 8
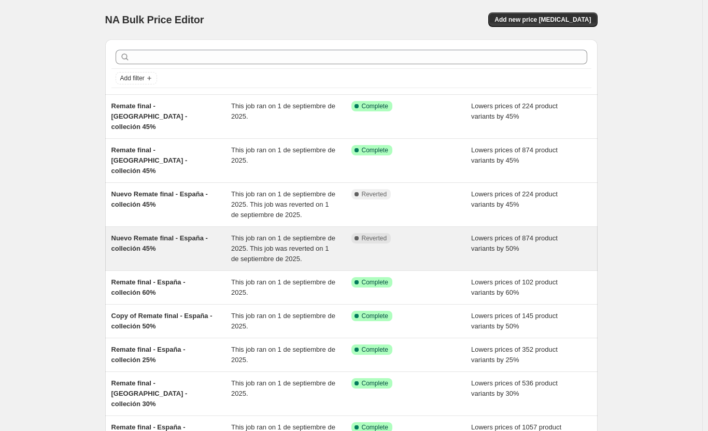
click at [180, 234] on span "Nuevo Remate final - España - colleción 45%" at bounding box center [159, 243] width 96 height 18
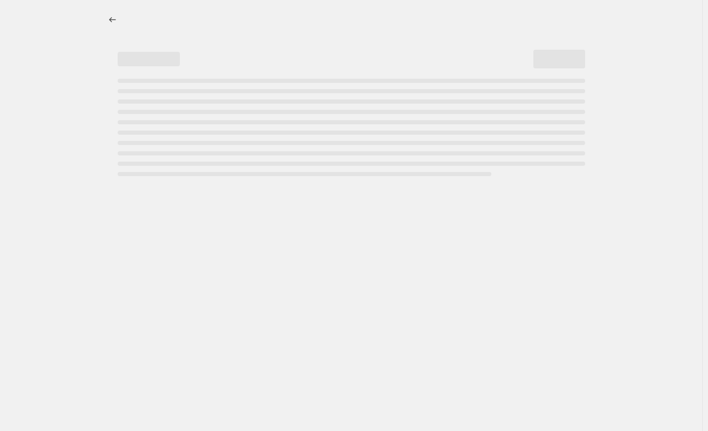
select select "percentage"
select select "collection"
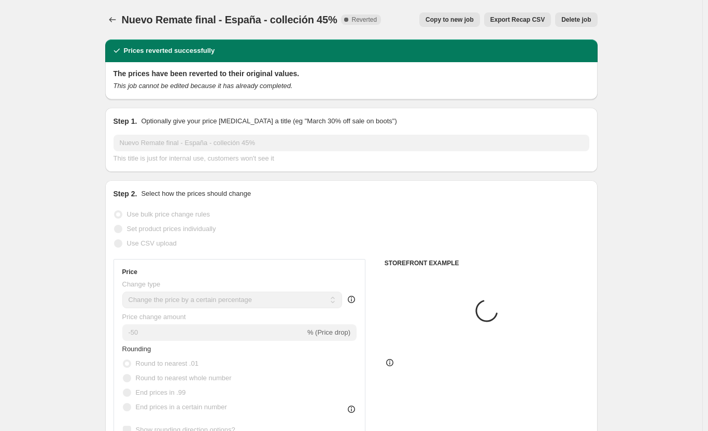
click at [591, 15] on button "Delete job" at bounding box center [576, 19] width 42 height 15
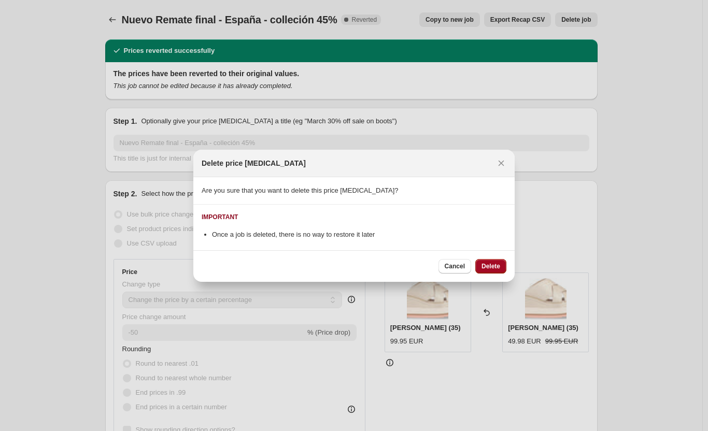
click at [492, 266] on span "Delete" at bounding box center [490, 266] width 19 height 8
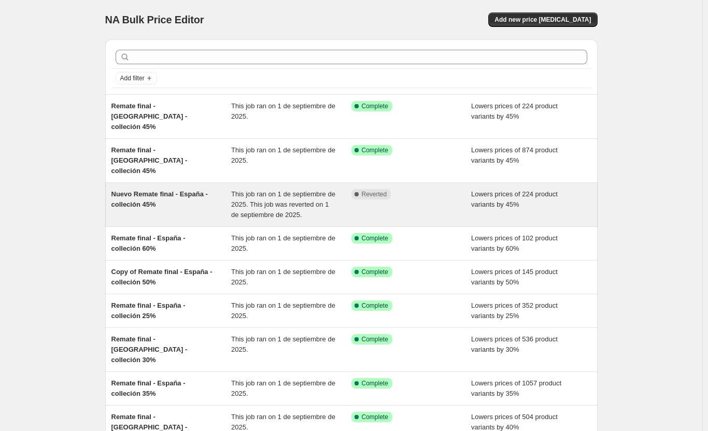
click at [164, 190] on span "Nuevo Remate final - España - colleción 45%" at bounding box center [159, 199] width 96 height 18
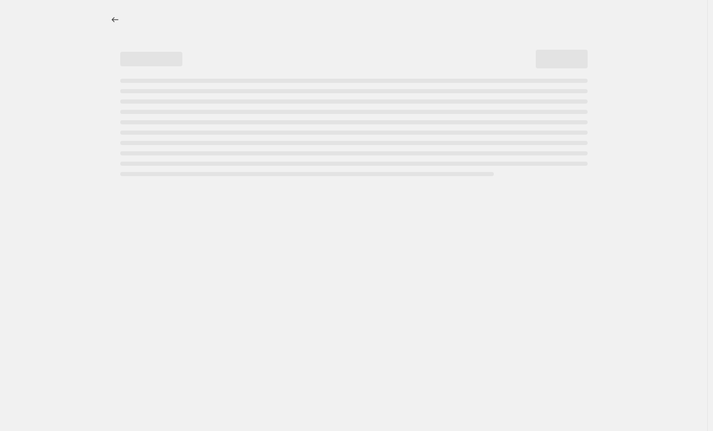
select select "percentage"
select select "collection"
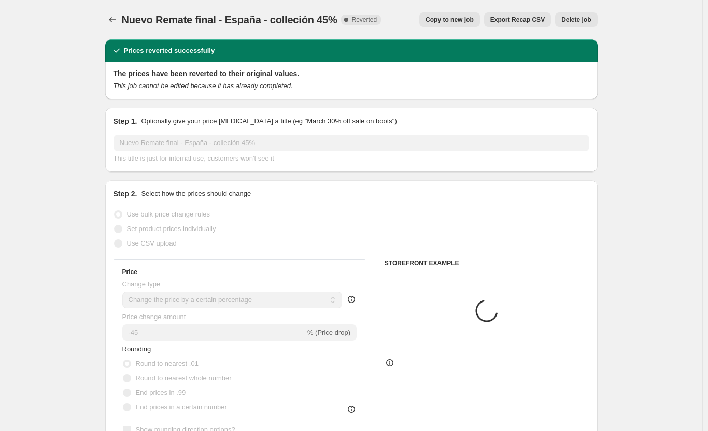
click at [591, 25] on button "Delete job" at bounding box center [576, 19] width 42 height 15
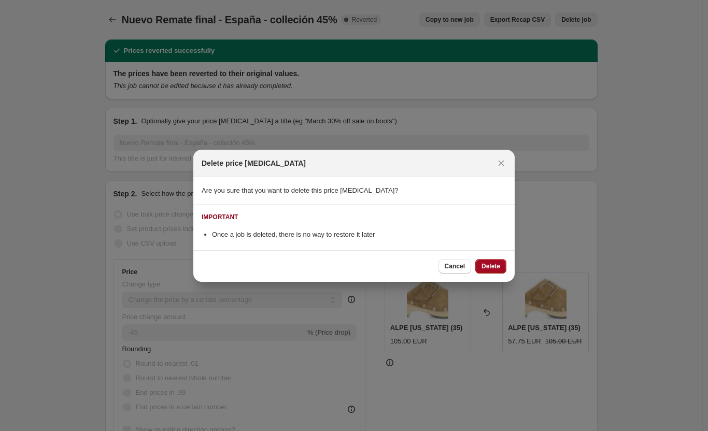
click at [487, 268] on span "Delete" at bounding box center [490, 266] width 19 height 8
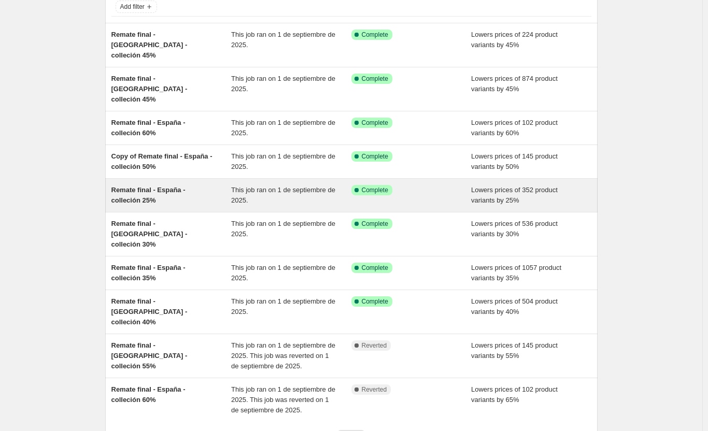
scroll to position [123, 0]
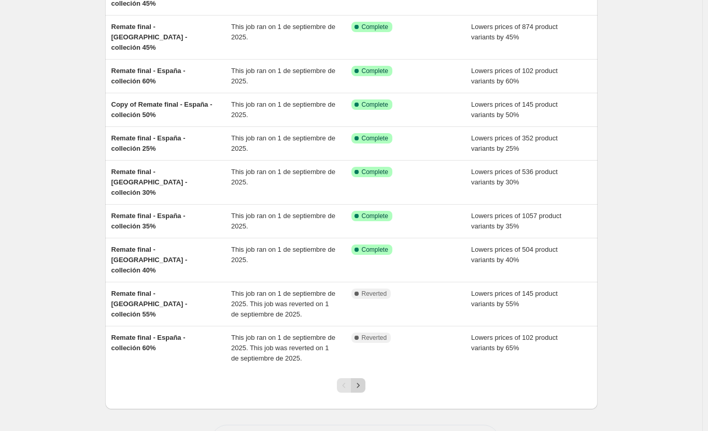
click at [360, 383] on icon "Next" at bounding box center [358, 385] width 3 height 5
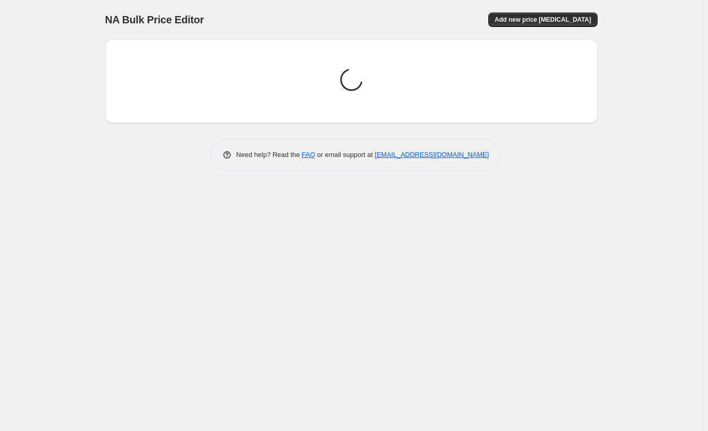
scroll to position [0, 0]
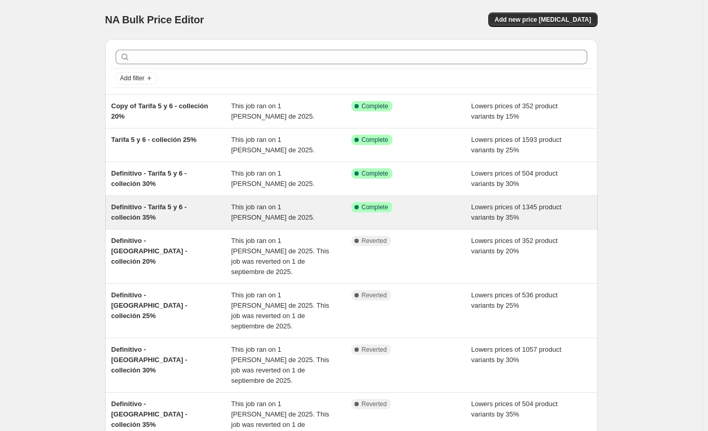
drag, startPoint x: 150, startPoint y: 207, endPoint x: 130, endPoint y: 208, distance: 19.7
click at [130, 208] on span "Definitivo - Tarifa 5 y 6 - colleción 35%" at bounding box center [149, 212] width 76 height 18
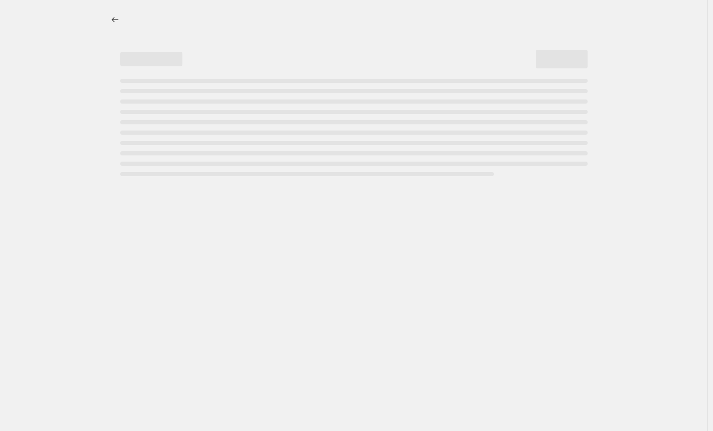
select select "percentage"
select select "collection"
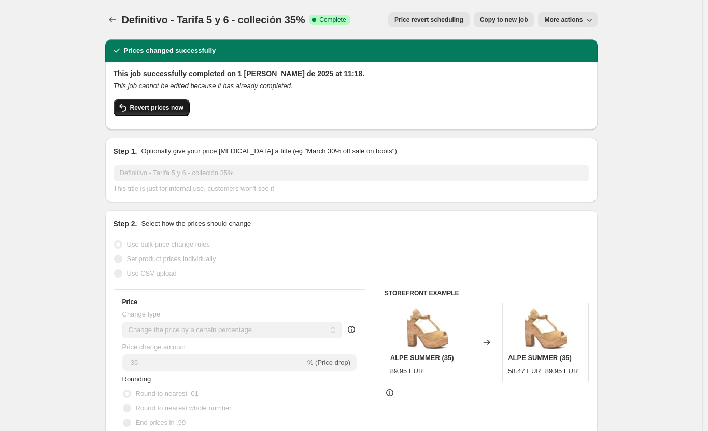
click at [139, 109] on span "Revert prices now" at bounding box center [156, 108] width 53 height 8
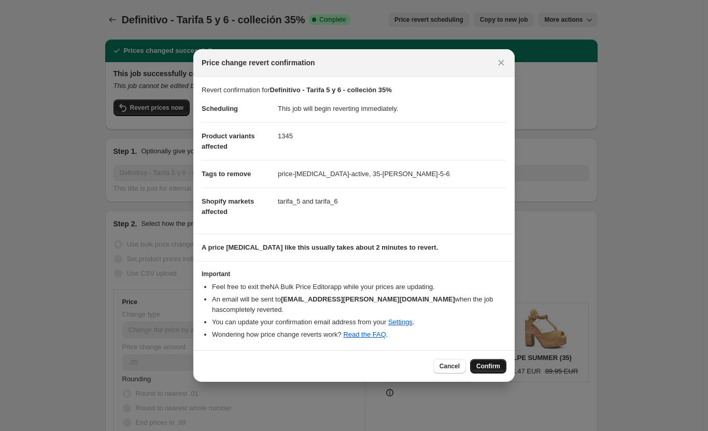
click at [486, 362] on span "Confirm" at bounding box center [488, 366] width 24 height 8
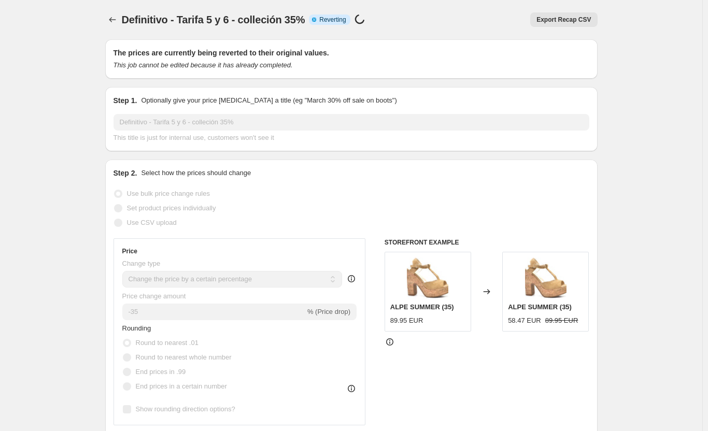
click at [389, 12] on div "Export Recap CSV" at bounding box center [487, 19] width 220 height 15
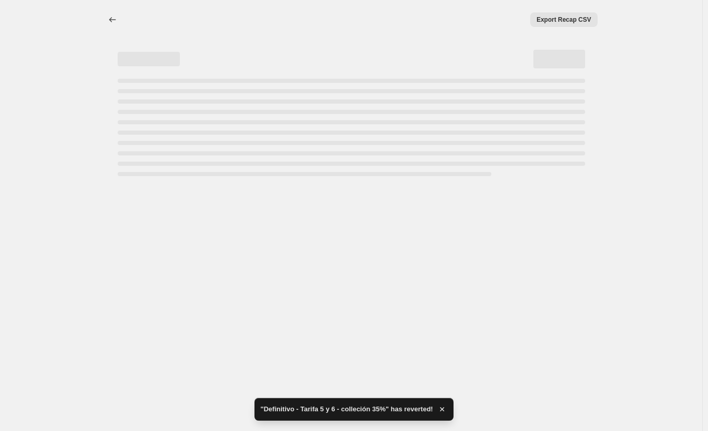
select select "percentage"
select select "collection"
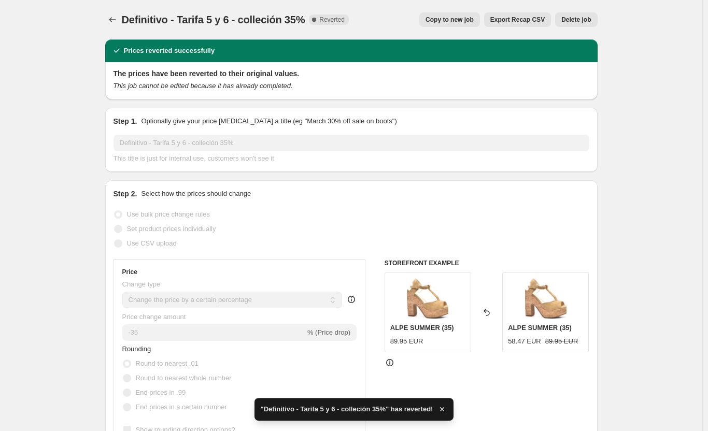
click at [473, 19] on span "Copy to new job" at bounding box center [449, 20] width 48 height 8
select select "percentage"
select select "collection"
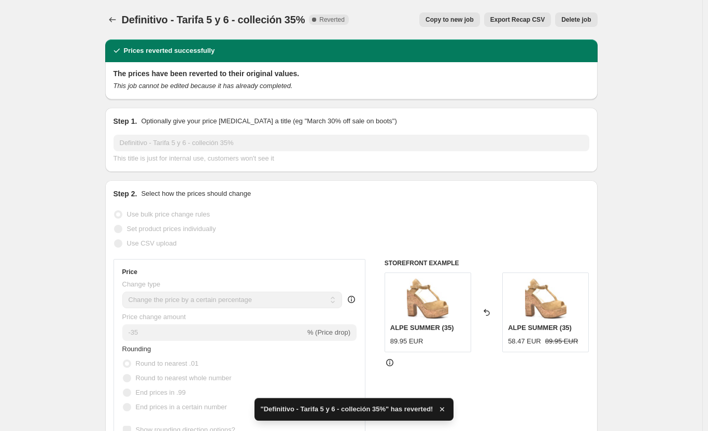
select select "collection"
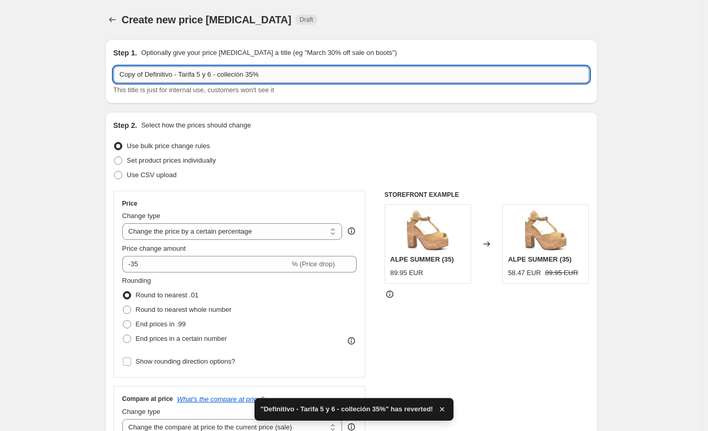
click at [255, 74] on input "Copy of Definitivo - Tarifa 5 y 6 - colleción 35%" at bounding box center [351, 74] width 476 height 17
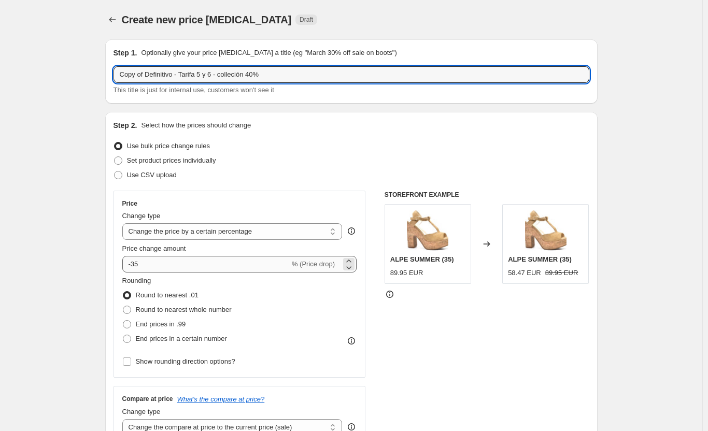
type input "Copy of Definitivo - Tarifa 5 y 6 - colleción 40%"
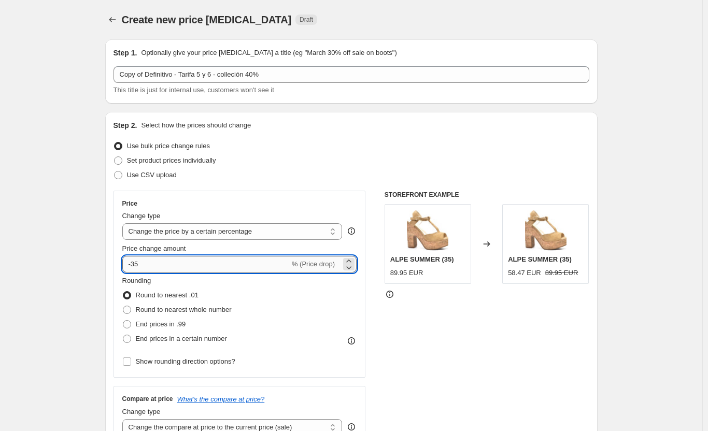
click at [157, 263] on input "-35" at bounding box center [205, 264] width 167 height 17
type input "-3"
type input "-40"
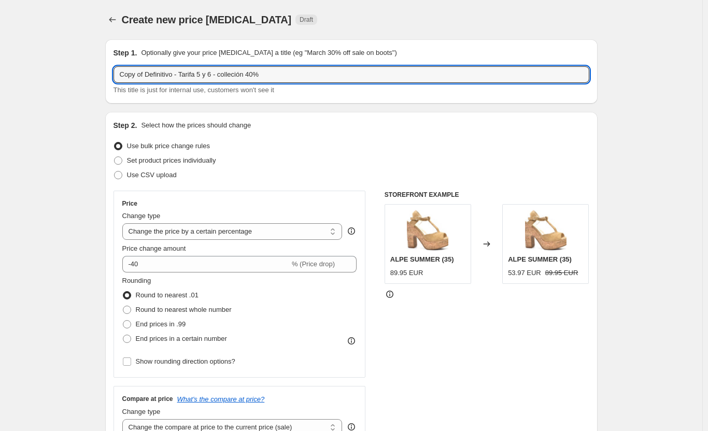
drag, startPoint x: 149, startPoint y: 72, endPoint x: 55, endPoint y: 73, distance: 94.3
drag, startPoint x: 151, startPoint y: 73, endPoint x: 92, endPoint y: 74, distance: 59.6
drag, startPoint x: 160, startPoint y: 70, endPoint x: 46, endPoint y: 71, distance: 114.0
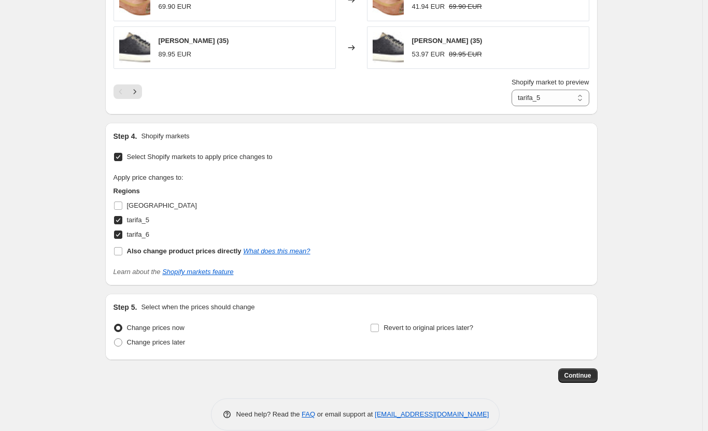
scroll to position [1034, 0]
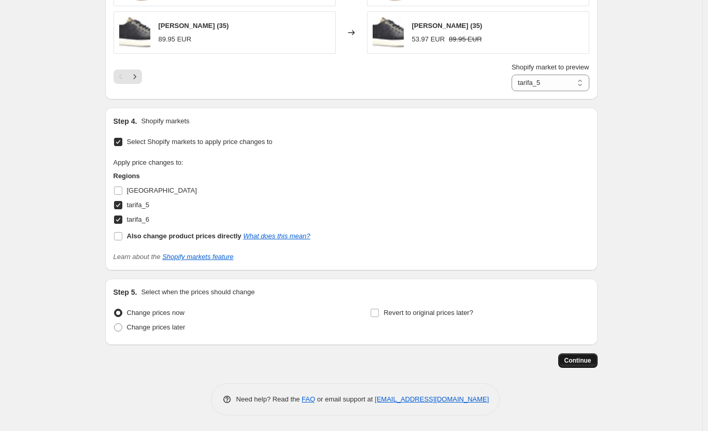
type input "Remate final - Tarifa 5 y 6 - colleción 40%"
click at [591, 358] on span "Continue" at bounding box center [577, 360] width 27 height 8
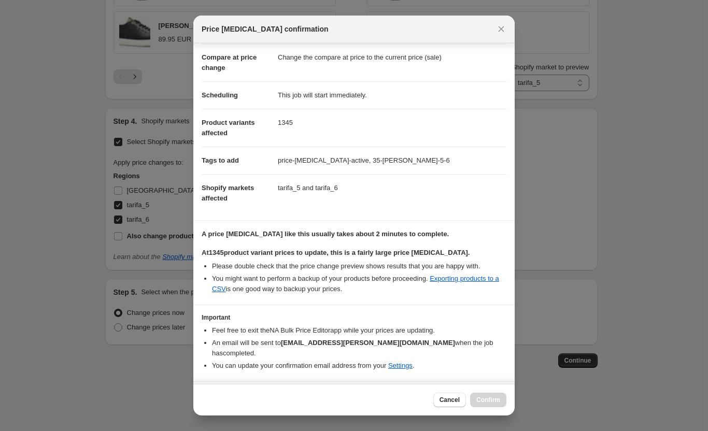
scroll to position [64, 0]
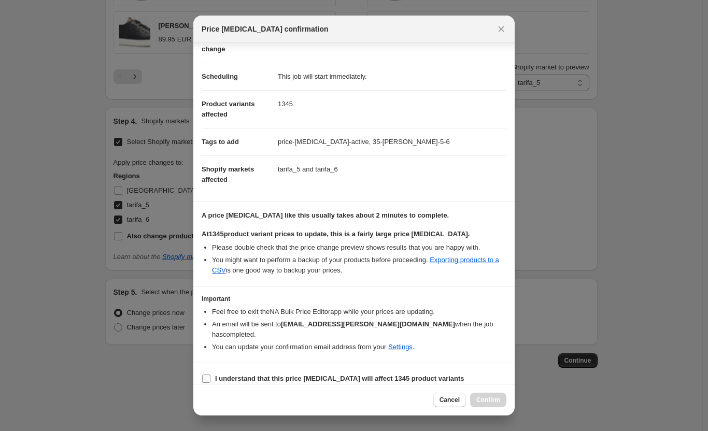
click at [349, 375] on b "I understand that this price change job will affect 1345 product variants" at bounding box center [339, 379] width 249 height 8
click at [210, 375] on input "I understand that this price change job will affect 1345 product variants" at bounding box center [206, 379] width 8 height 8
checkbox input "true"
click at [487, 405] on button "Confirm" at bounding box center [488, 400] width 36 height 15
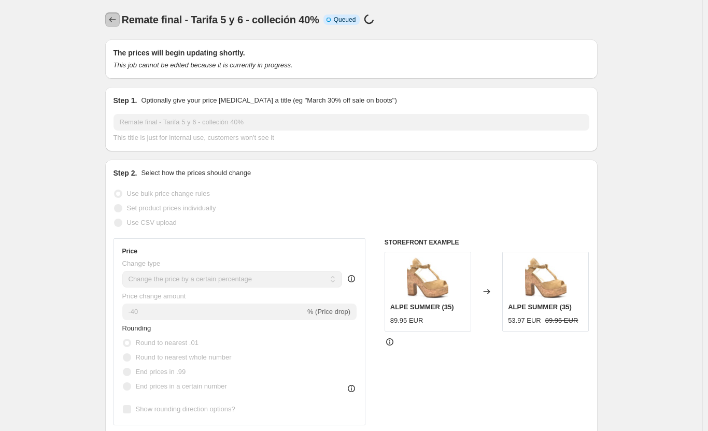
click at [112, 26] on button "Price change jobs" at bounding box center [112, 19] width 15 height 15
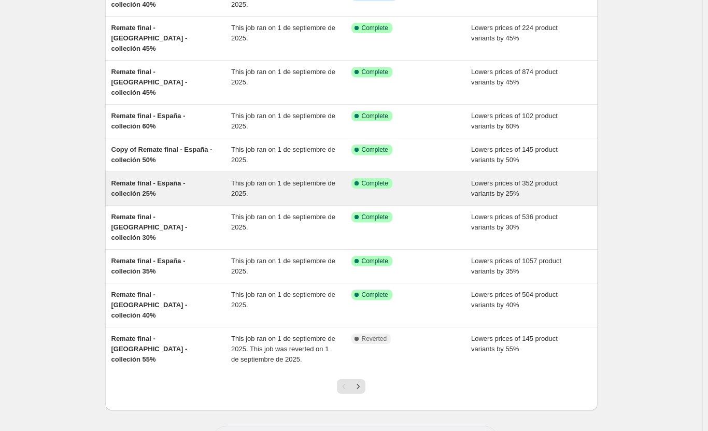
scroll to position [113, 0]
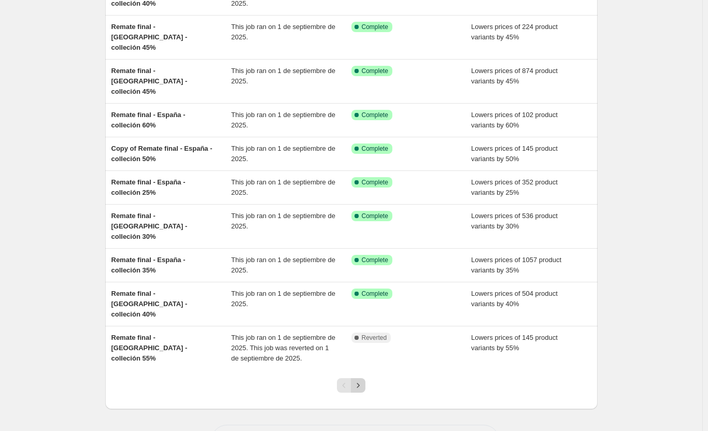
click at [357, 380] on icon "Next" at bounding box center [358, 385] width 10 height 10
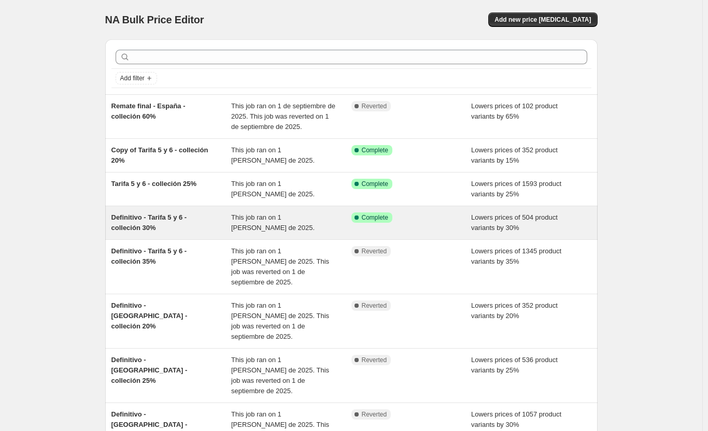
click at [139, 220] on span "Definitivo - Tarifa 5 y 6 - colleción 30%" at bounding box center [149, 222] width 76 height 18
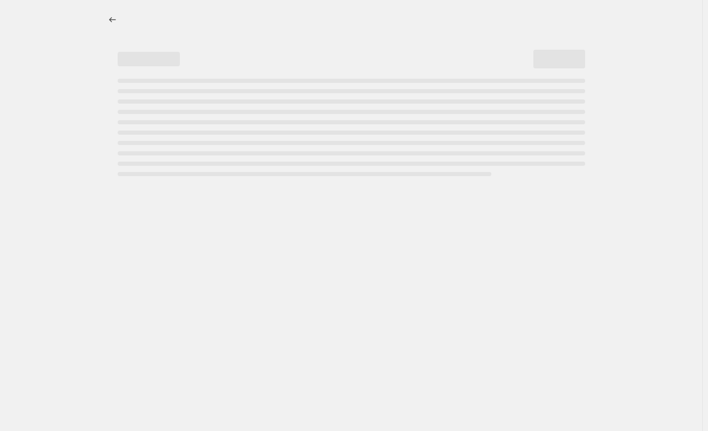
select select "percentage"
select select "collection"
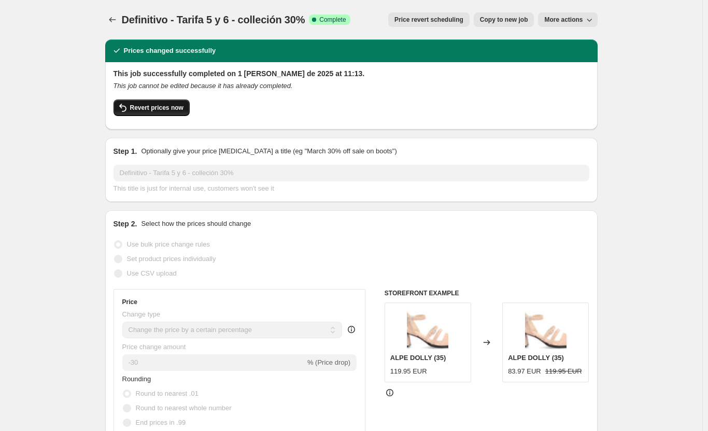
click at [160, 108] on span "Revert prices now" at bounding box center [156, 108] width 53 height 8
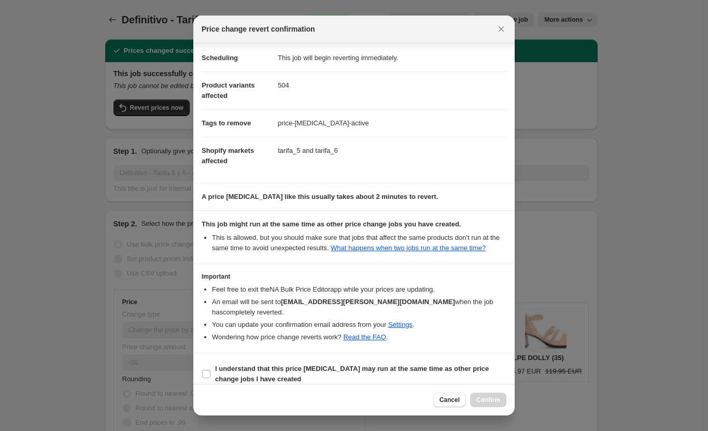
scroll to position [18, 0]
click at [256, 364] on b "I understand that this price change job may run at the same time as other price…" at bounding box center [352, 373] width 274 height 18
click at [210, 369] on input "I understand that this price change job may run at the same time as other price…" at bounding box center [206, 373] width 8 height 8
checkbox input "true"
click at [481, 396] on button "Confirm" at bounding box center [488, 400] width 36 height 15
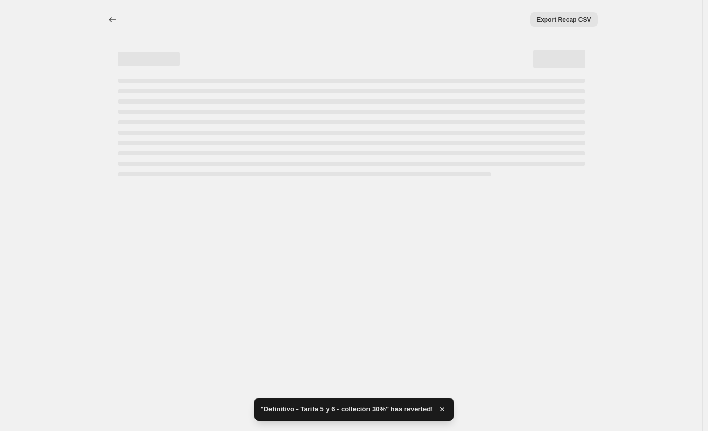
select select "percentage"
select select "collection"
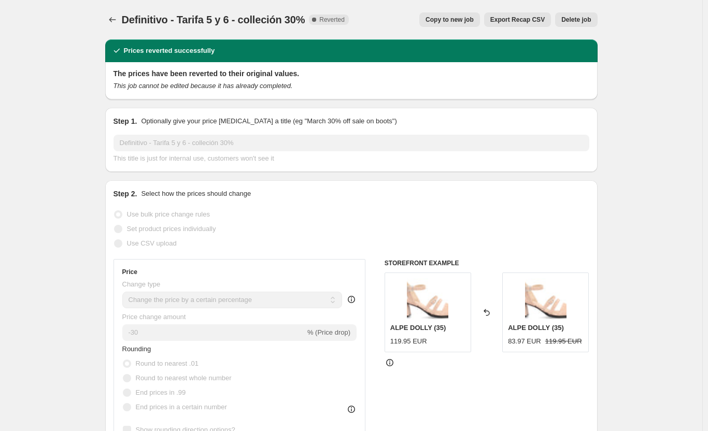
click at [452, 16] on button "Copy to new job" at bounding box center [449, 19] width 61 height 15
select select "percentage"
select select "collection"
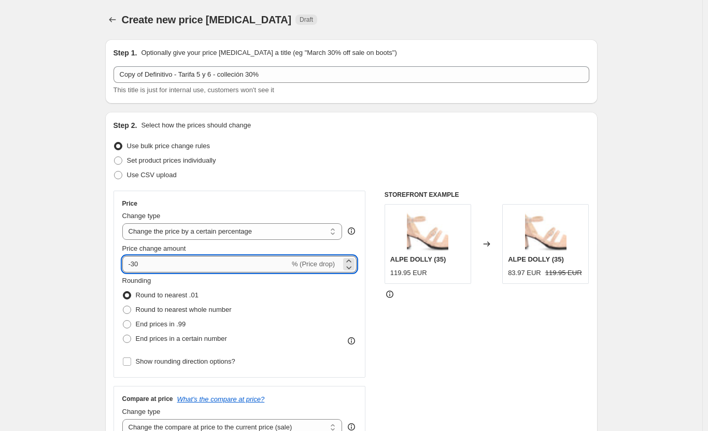
click at [152, 267] on input "-30" at bounding box center [205, 264] width 167 height 17
type input "-35"
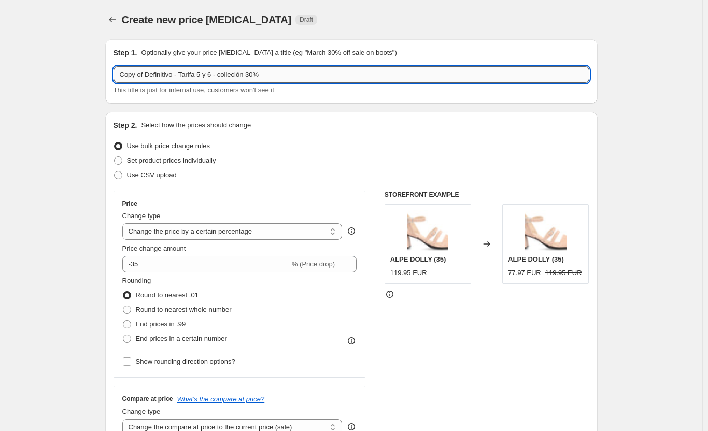
click at [257, 76] on input "Copy of Definitivo - Tarifa 5 y 6 - colleción 30%" at bounding box center [351, 74] width 476 height 17
drag, startPoint x: 174, startPoint y: 78, endPoint x: 58, endPoint y: 68, distance: 116.4
drag, startPoint x: 175, startPoint y: 73, endPoint x: 23, endPoint y: 69, distance: 151.9
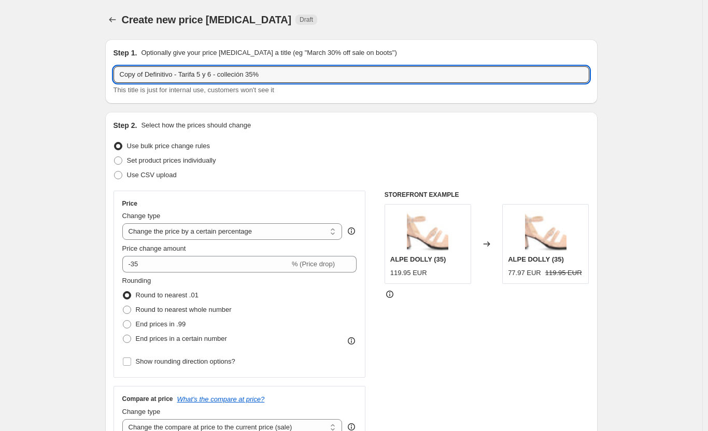
paste input "Remate final"
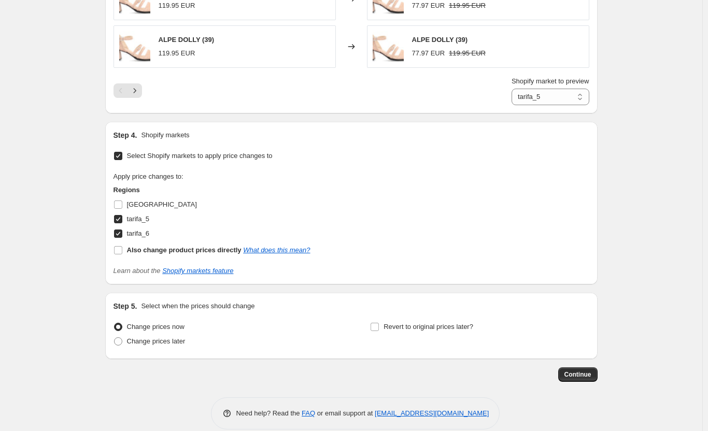
scroll to position [965, 0]
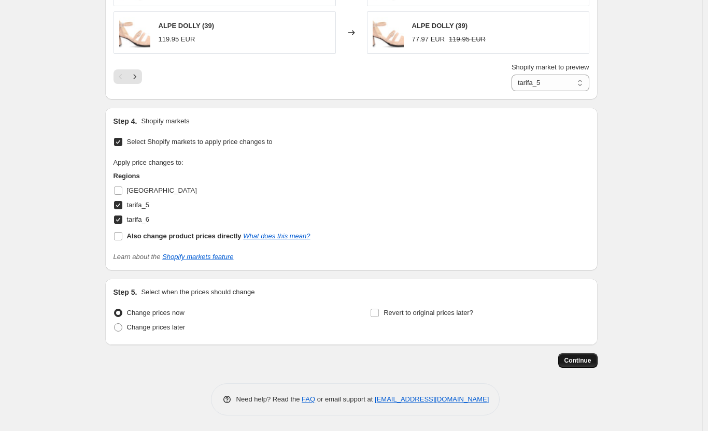
type input "Remate final - Tarifa 5 y 6 - colleción 35%"
click at [579, 362] on span "Continue" at bounding box center [577, 360] width 27 height 8
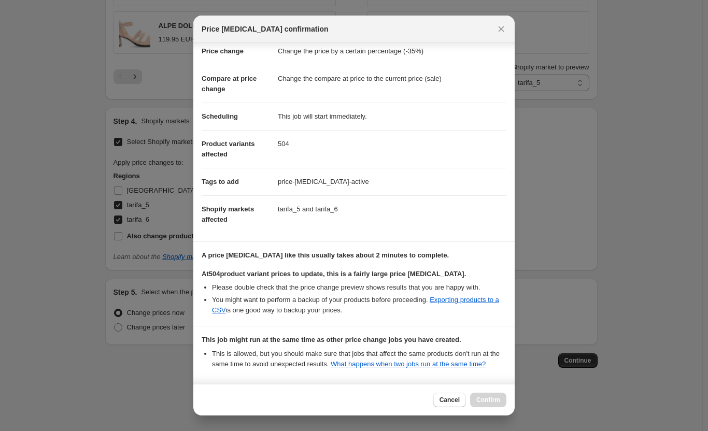
scroll to position [127, 0]
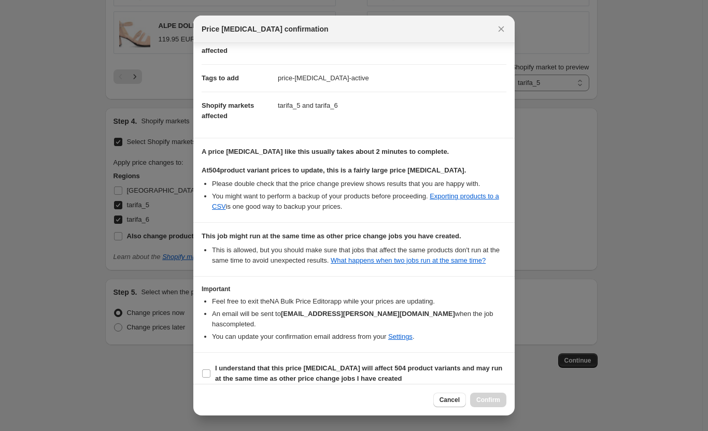
drag, startPoint x: 334, startPoint y: 356, endPoint x: 428, endPoint y: 380, distance: 97.1
click at [336, 364] on b "I understand that this price change job will affect 504 product variants and ma…" at bounding box center [358, 373] width 287 height 18
click at [392, 370] on span "I understand that this price change job will affect 504 product variants and ma…" at bounding box center [360, 373] width 291 height 21
click at [210, 370] on input "I understand that this price change job will affect 504 product variants and ma…" at bounding box center [206, 373] width 8 height 8
checkbox input "true"
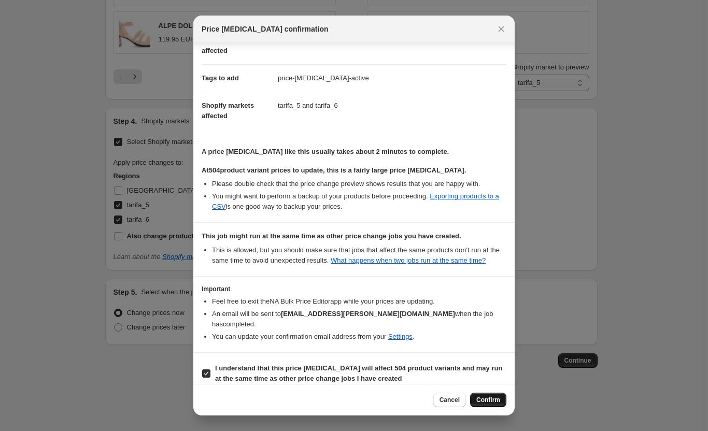
click at [488, 398] on span "Confirm" at bounding box center [488, 400] width 24 height 8
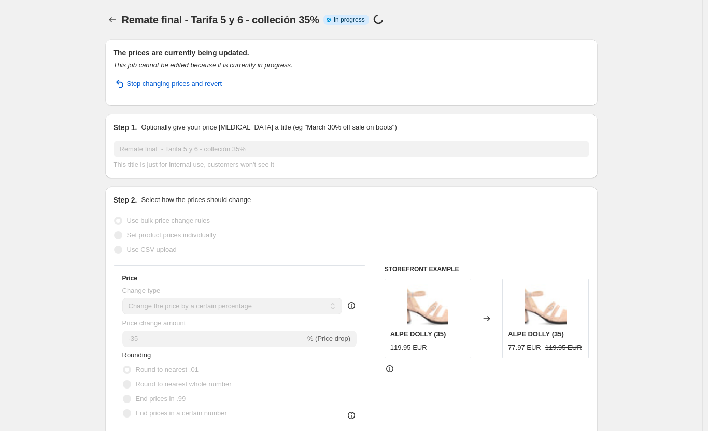
click at [116, 30] on div "Remate final - Tarifa 5 y 6 - colleción 35%. This page is ready Remate final - …" at bounding box center [351, 19] width 492 height 39
click at [113, 22] on icon "Price change jobs" at bounding box center [112, 19] width 7 height 5
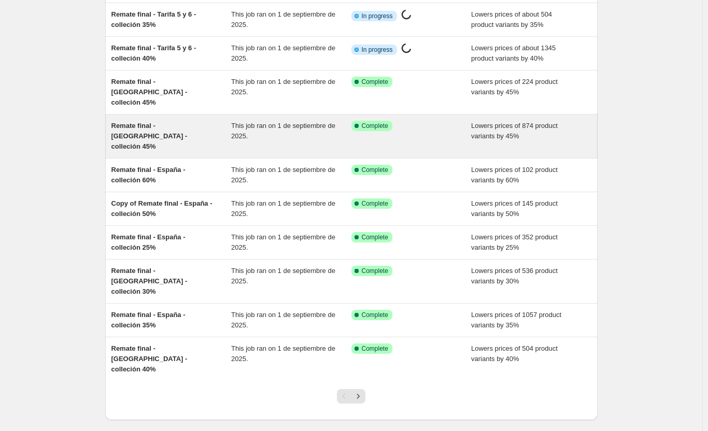
scroll to position [103, 0]
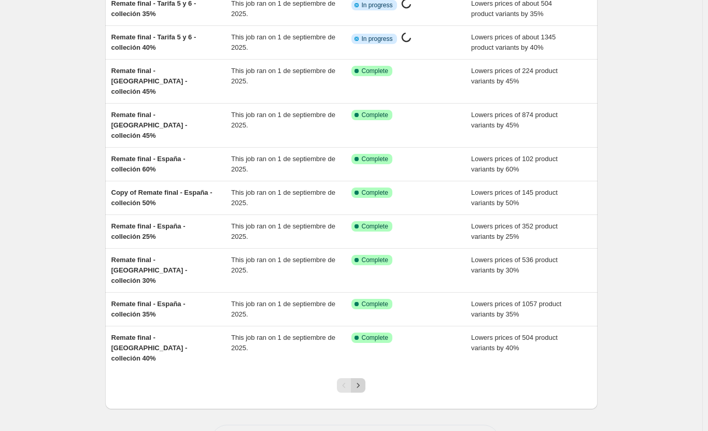
drag, startPoint x: 372, startPoint y: 337, endPoint x: 366, endPoint y: 344, distance: 9.2
click at [367, 370] on div at bounding box center [351, 389] width 42 height 39
click at [363, 380] on icon "Next" at bounding box center [358, 385] width 10 height 10
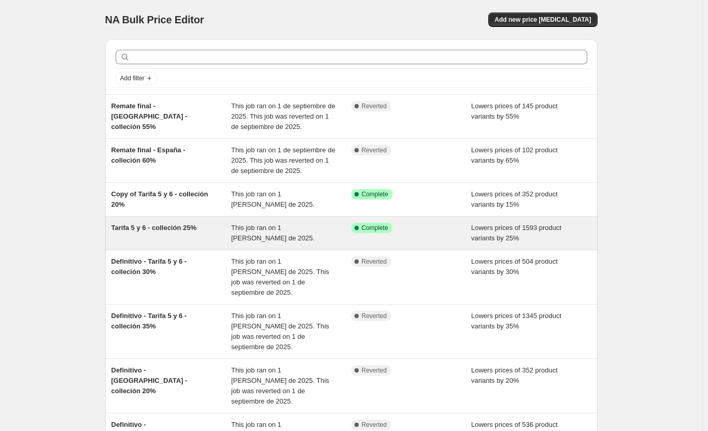
click at [136, 230] on span "Tarifa 5 y 6 - colleción 25%" at bounding box center [153, 228] width 85 height 8
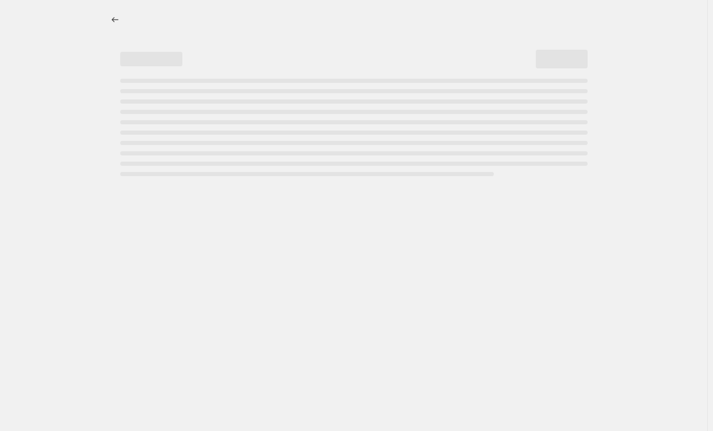
select select "percentage"
select select "collection"
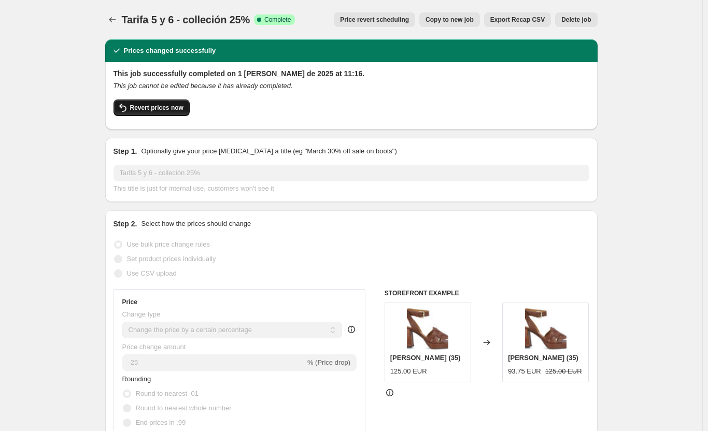
click at [134, 110] on span "Revert prices now" at bounding box center [156, 108] width 53 height 8
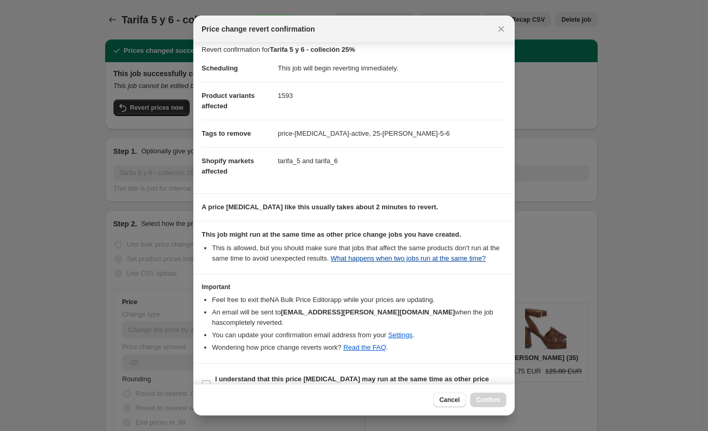
scroll to position [18, 0]
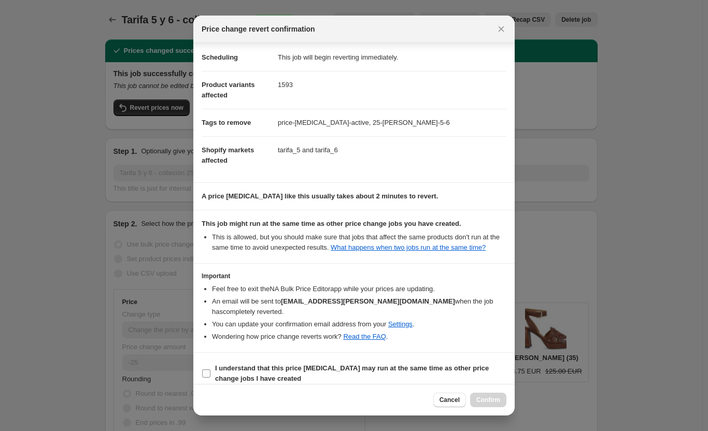
click at [242, 364] on b "I understand that this price change job may run at the same time as other price…" at bounding box center [352, 373] width 274 height 18
click at [210, 369] on input "I understand that this price change job may run at the same time as other price…" at bounding box center [206, 373] width 8 height 8
checkbox input "true"
click at [493, 401] on span "Confirm" at bounding box center [488, 400] width 24 height 8
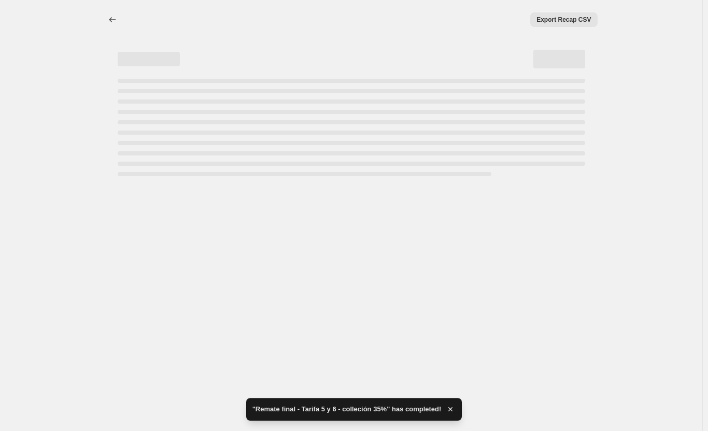
select select "percentage"
select select "collection"
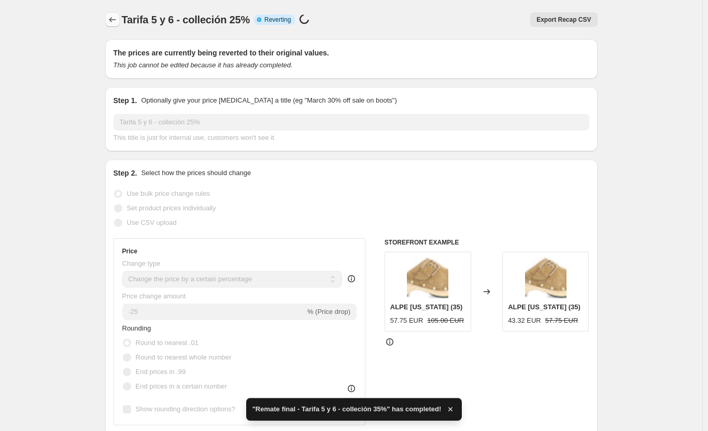
click at [113, 22] on icon "Price change jobs" at bounding box center [112, 20] width 10 height 10
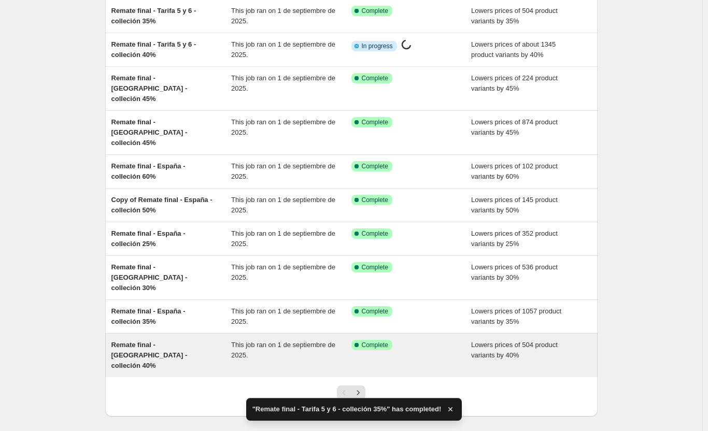
scroll to position [103, 0]
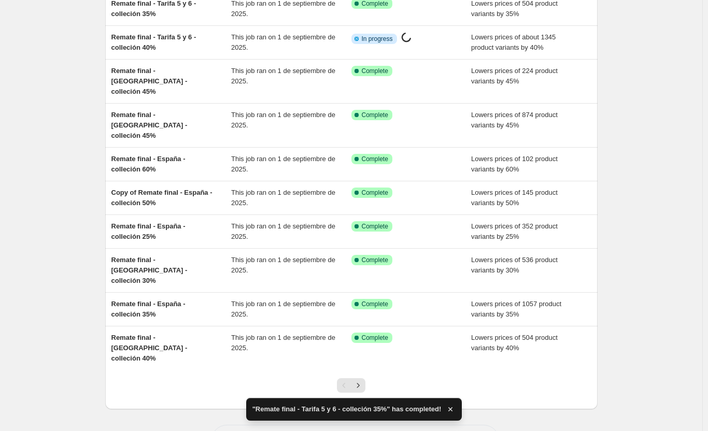
click at [367, 370] on div at bounding box center [351, 389] width 42 height 39
click at [361, 380] on icon "Next" at bounding box center [358, 385] width 10 height 10
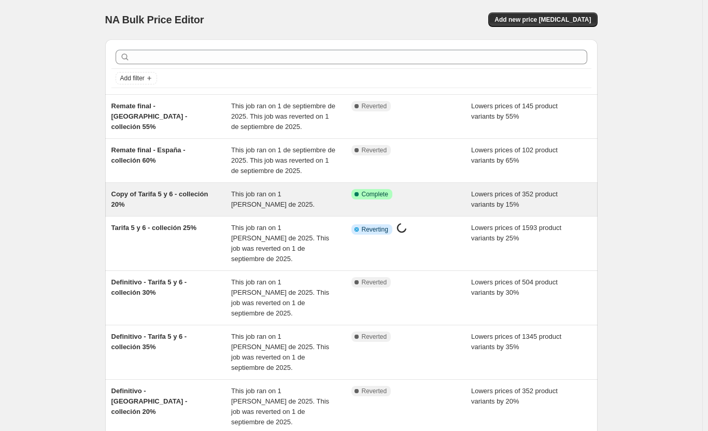
click at [149, 195] on span "Copy of Tarifa 5 y 6 - colleción 20%" at bounding box center [159, 199] width 97 height 18
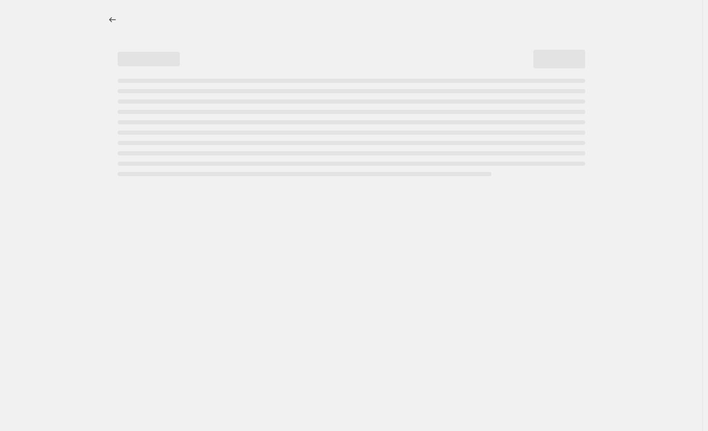
select select "percentage"
select select "collection"
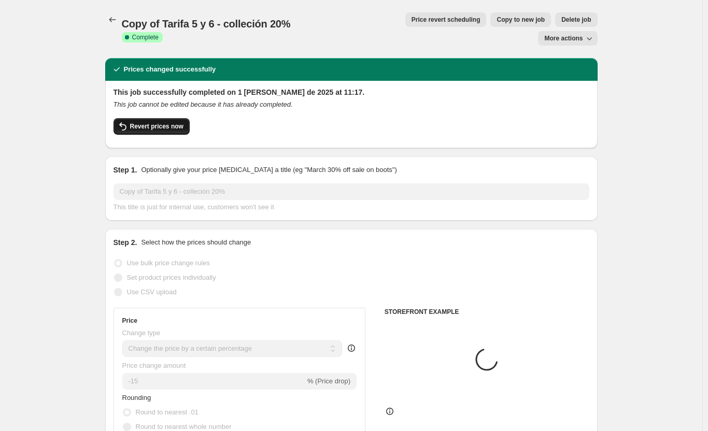
click at [137, 122] on span "Revert prices now" at bounding box center [156, 126] width 53 height 8
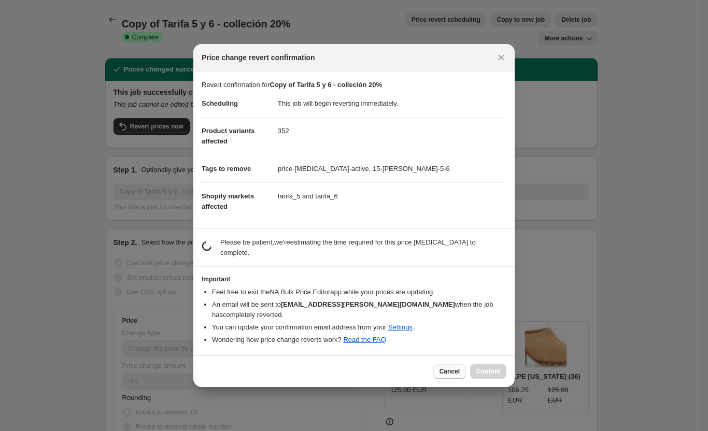
click at [449, 367] on span "Cancel" at bounding box center [449, 371] width 20 height 8
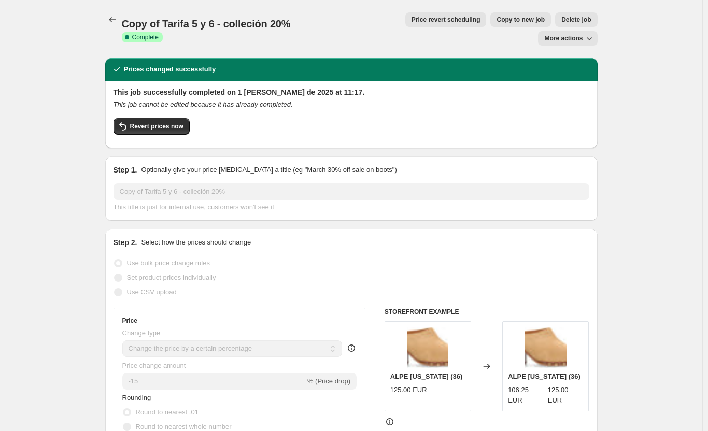
click at [496, 21] on span "Copy to new job" at bounding box center [520, 20] width 48 height 8
select select "percentage"
select select "collection"
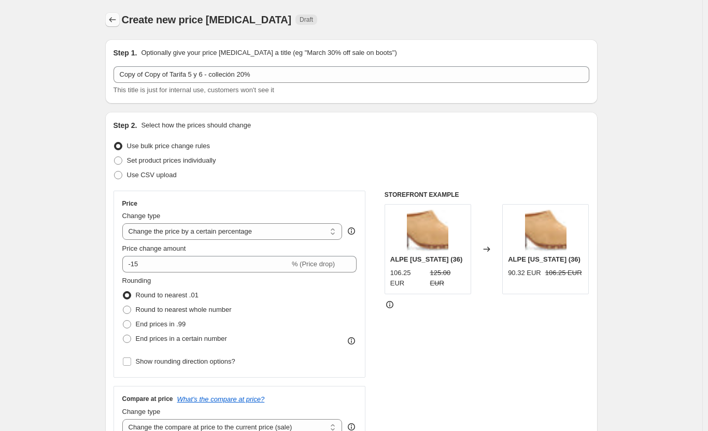
click at [118, 17] on icon "Price change jobs" at bounding box center [112, 20] width 10 height 10
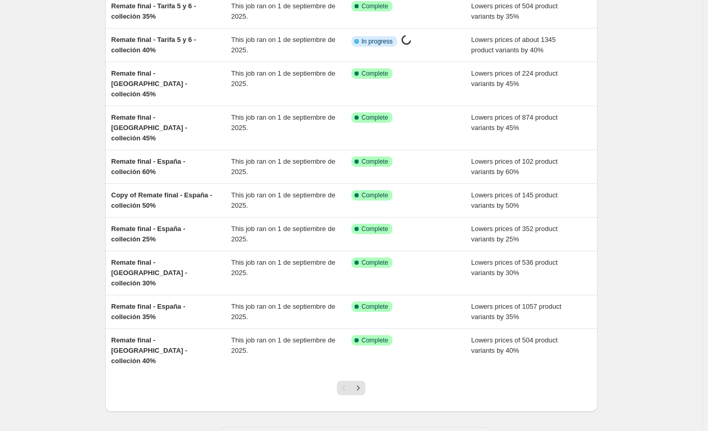
scroll to position [103, 0]
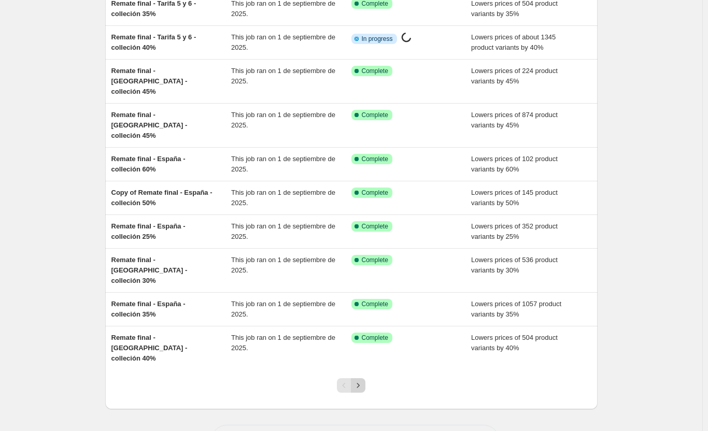
click at [363, 380] on icon "Next" at bounding box center [358, 385] width 10 height 10
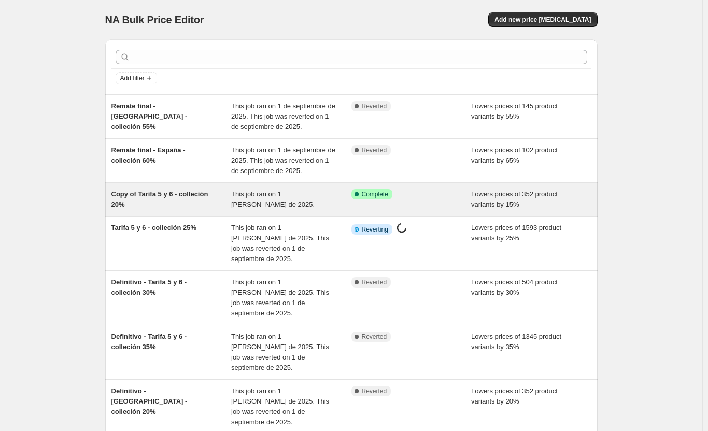
click at [162, 202] on div "Copy of Tarifa 5 y 6 - colleción 20%" at bounding box center [171, 199] width 120 height 21
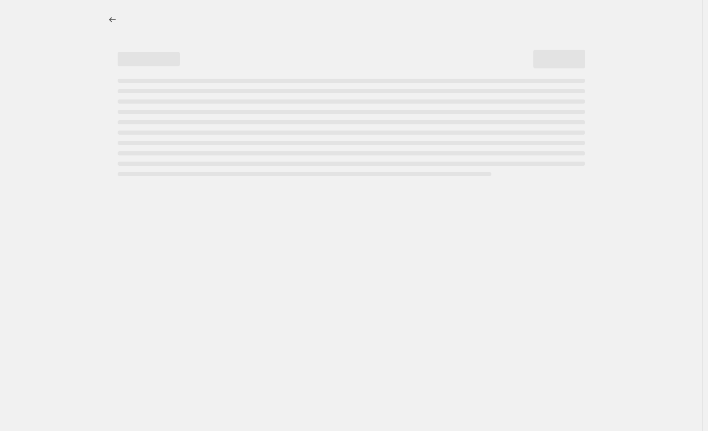
select select "percentage"
select select "collection"
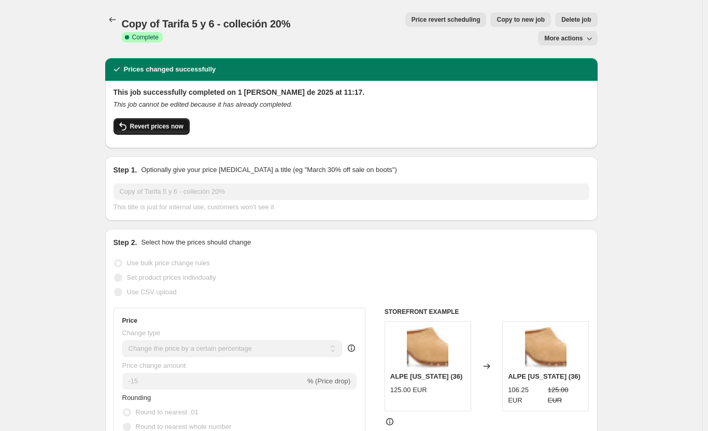
click at [159, 122] on span "Revert prices now" at bounding box center [156, 126] width 53 height 8
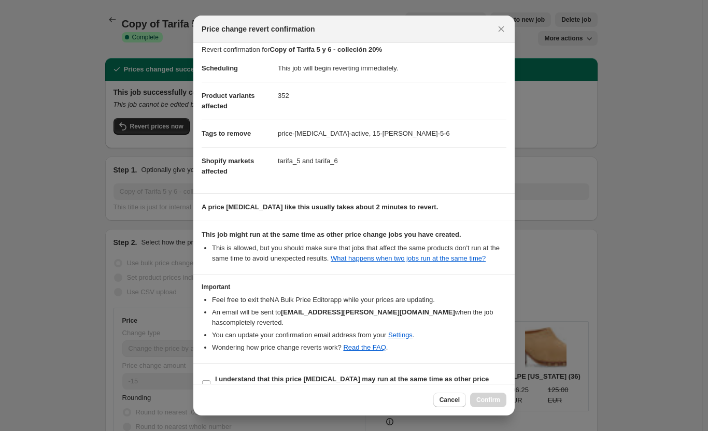
scroll to position [18, 0]
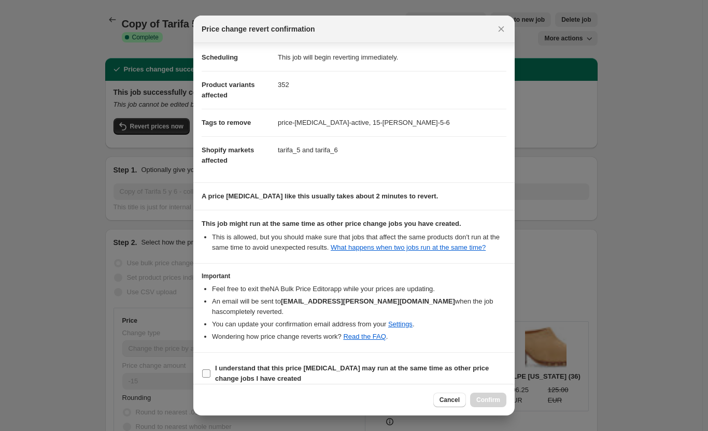
click at [333, 364] on b "I understand that this price change job may run at the same time as other price…" at bounding box center [352, 373] width 274 height 18
click at [210, 369] on input "I understand that this price change job may run at the same time as other price…" at bounding box center [206, 373] width 8 height 8
checkbox input "true"
click at [485, 396] on button "Confirm" at bounding box center [488, 400] width 36 height 15
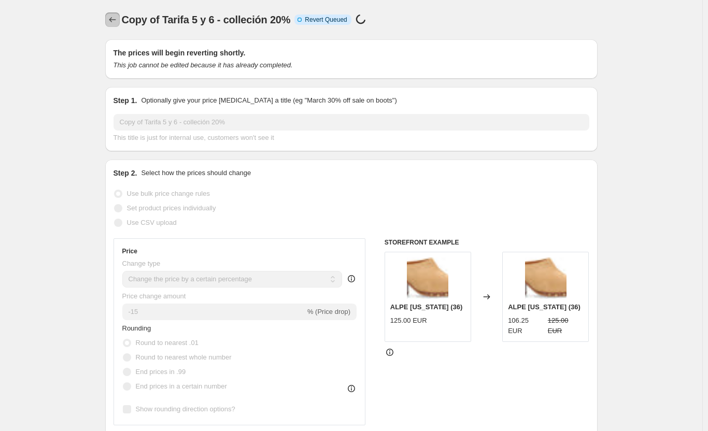
click at [110, 18] on icon "Price change jobs" at bounding box center [112, 20] width 10 height 10
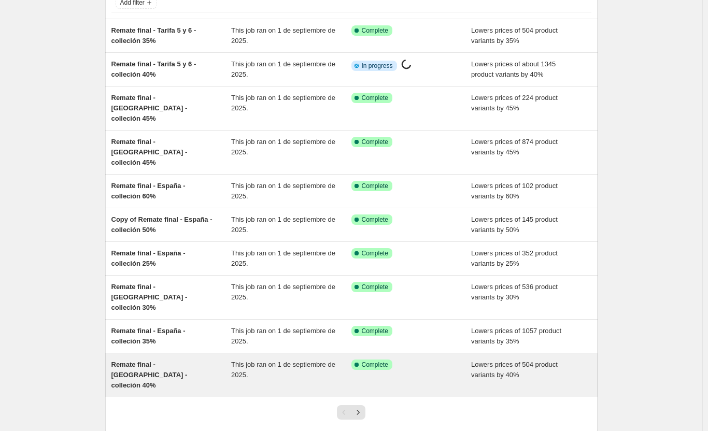
scroll to position [103, 0]
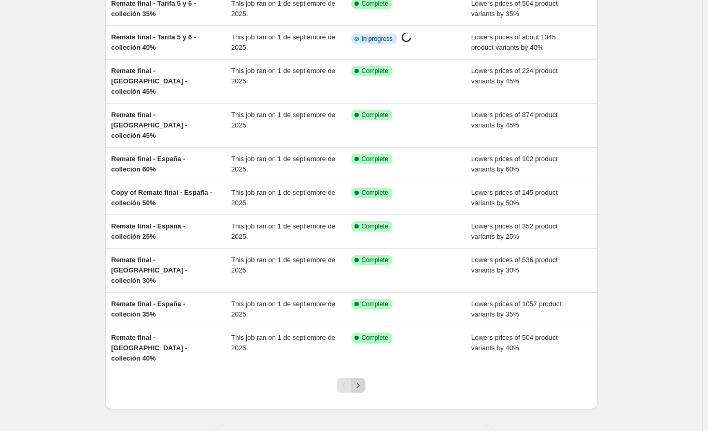
click at [365, 378] on button "Next" at bounding box center [358, 385] width 15 height 15
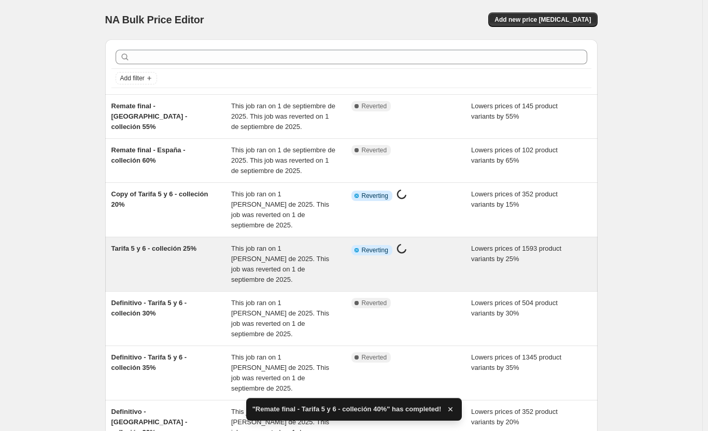
click at [200, 247] on div "Tarifa 5 y 6 - colleción 25%" at bounding box center [171, 264] width 120 height 41
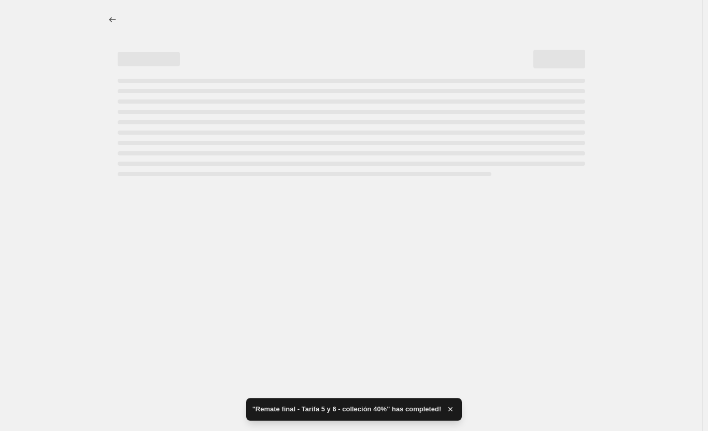
select select "percentage"
select select "collection"
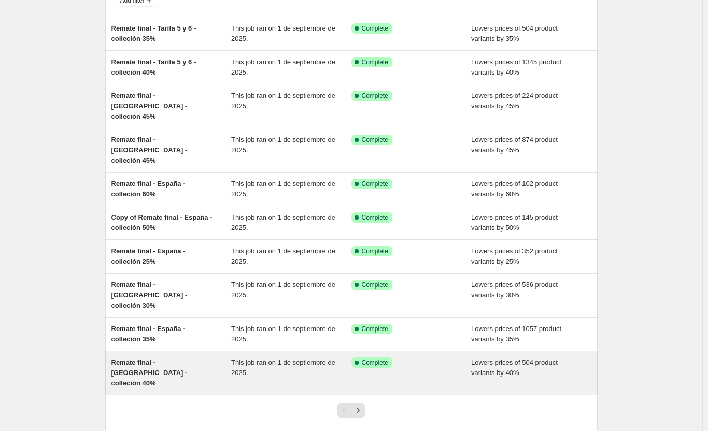
scroll to position [103, 0]
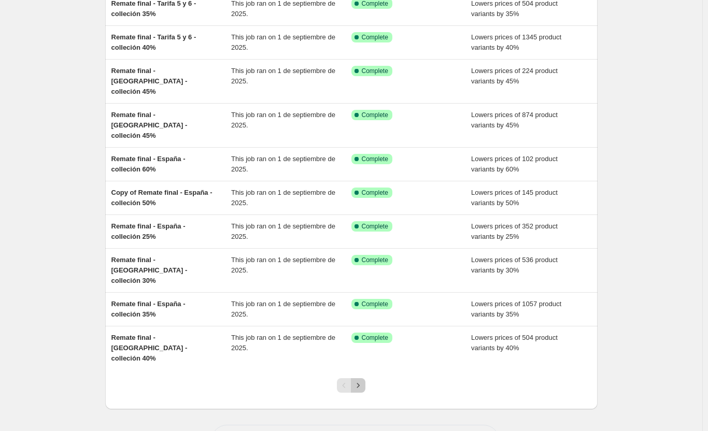
click at [363, 380] on icon "Next" at bounding box center [358, 385] width 10 height 10
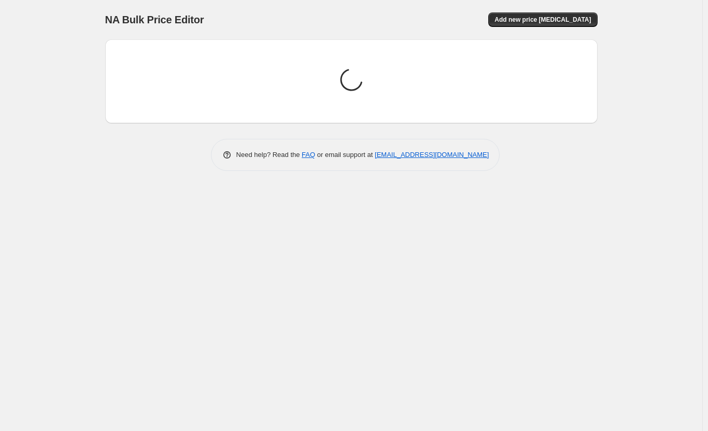
scroll to position [0, 0]
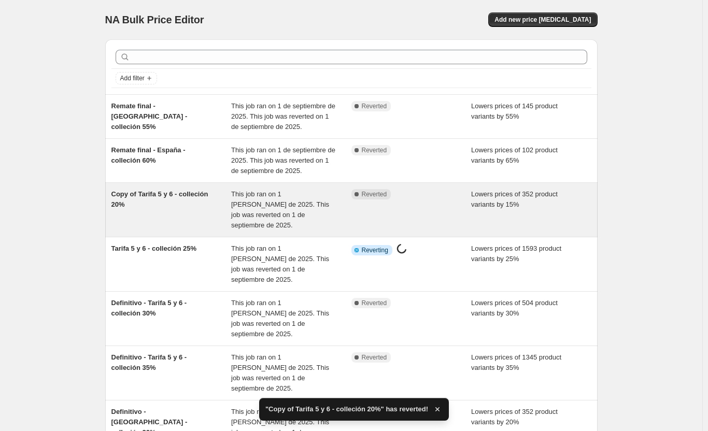
click at [174, 196] on span "Copy of Tarifa 5 y 6 - colleción 20%" at bounding box center [159, 199] width 97 height 18
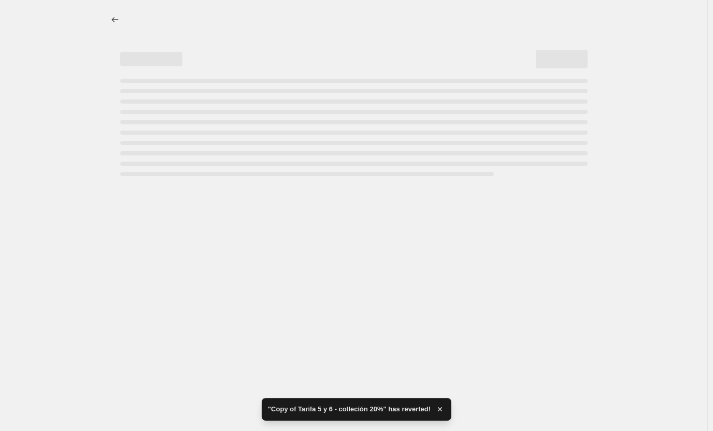
select select "percentage"
select select "collection"
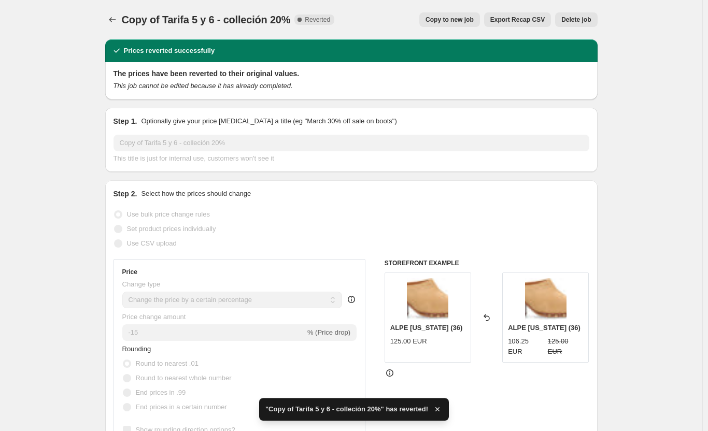
click at [460, 16] on button "Copy to new job" at bounding box center [449, 19] width 61 height 15
select select "percentage"
select select "collection"
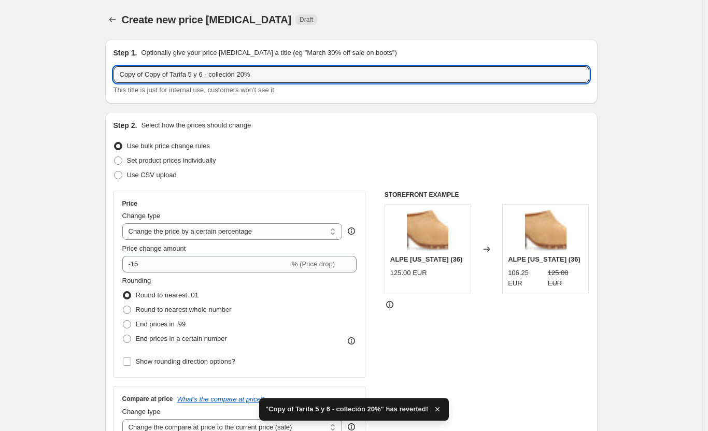
drag, startPoint x: 171, startPoint y: 75, endPoint x: 15, endPoint y: 48, distance: 158.8
paste input "Remate final"
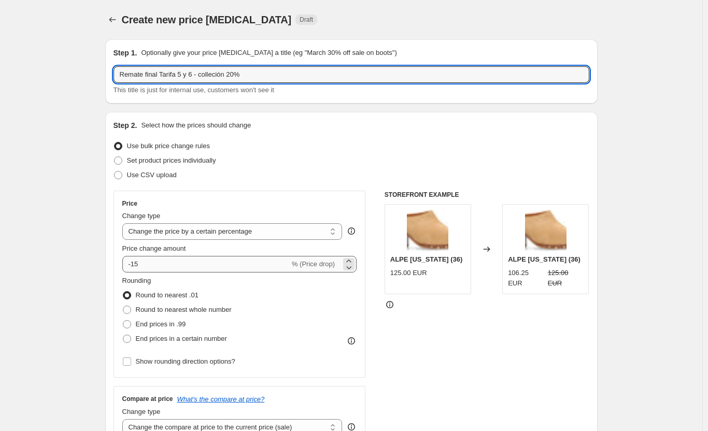
type input "Remate final Tarifa 5 y 6 - colleción 20%"
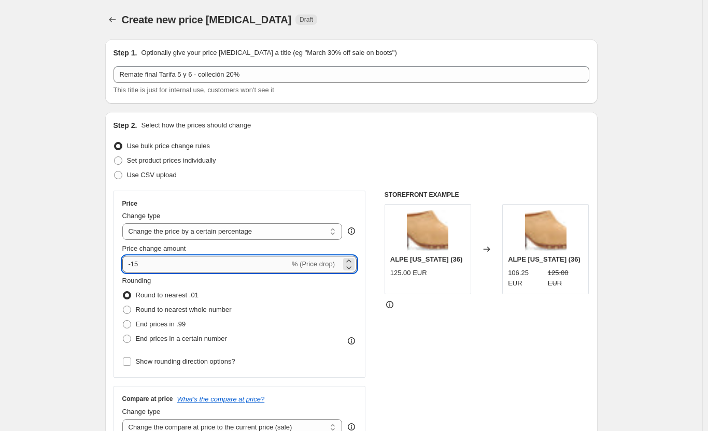
click at [150, 265] on input "-15" at bounding box center [205, 264] width 167 height 17
type input "-1"
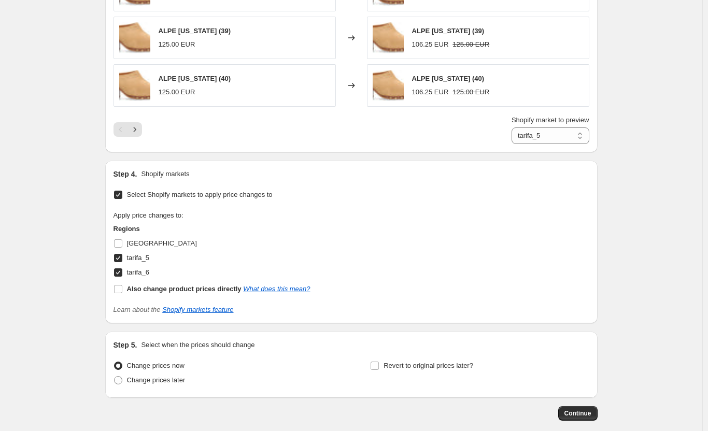
scroll to position [933, 0]
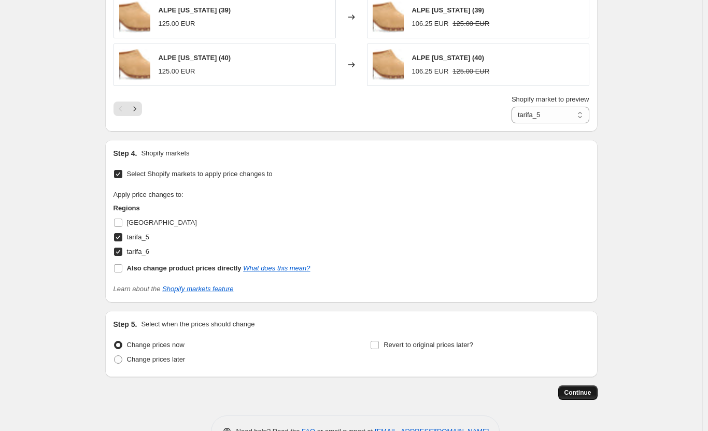
type input "-25"
click at [588, 394] on span "Continue" at bounding box center [577, 393] width 27 height 8
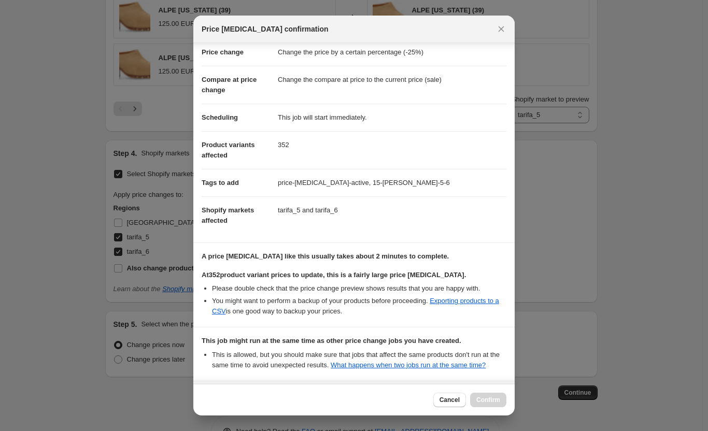
scroll to position [127, 0]
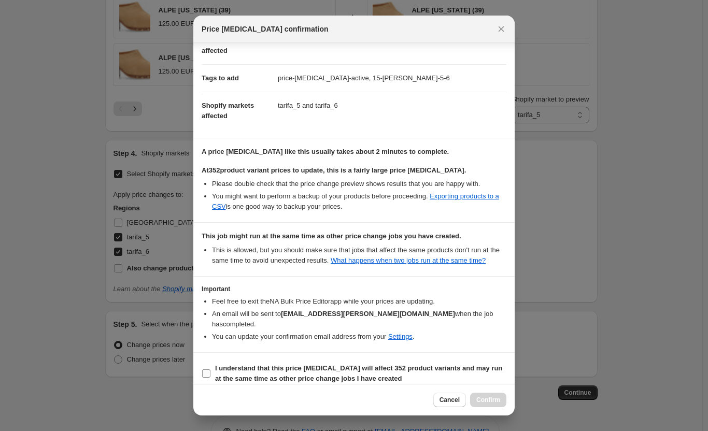
click at [413, 368] on span "I understand that this price change job will affect 352 product variants and ma…" at bounding box center [360, 373] width 291 height 21
click at [210, 369] on input "I understand that this price change job will affect 352 product variants and ma…" at bounding box center [206, 373] width 8 height 8
checkbox input "true"
click at [489, 400] on span "Confirm" at bounding box center [488, 400] width 24 height 8
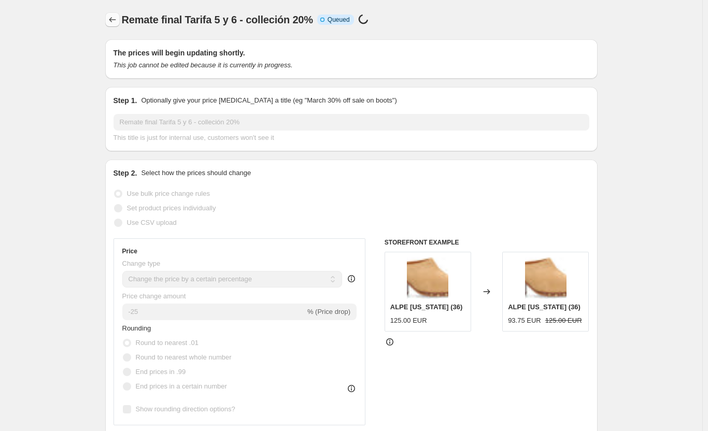
click at [118, 22] on icon "Price change jobs" at bounding box center [112, 20] width 10 height 10
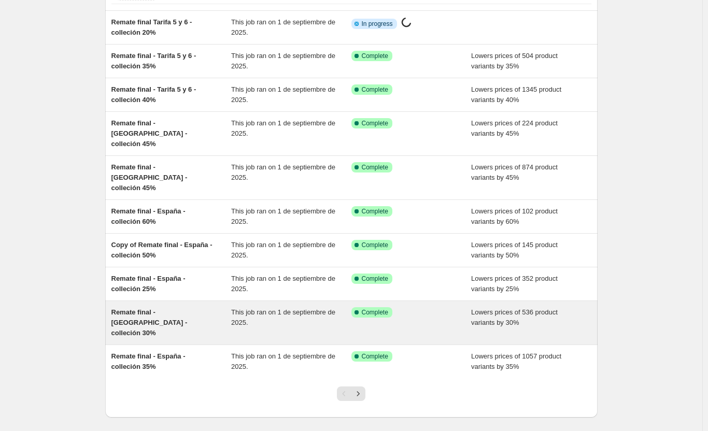
scroll to position [103, 0]
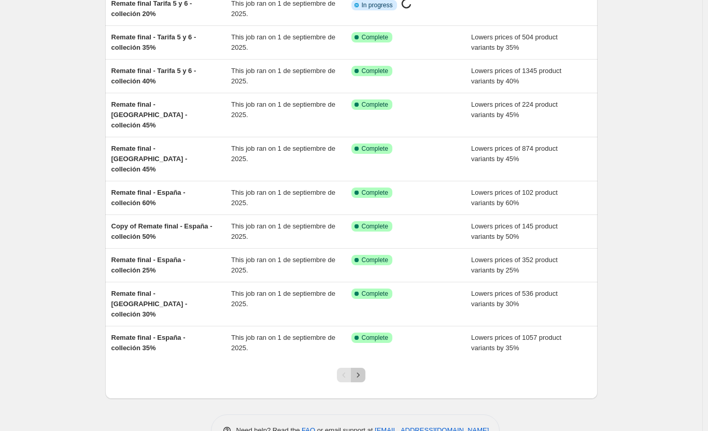
click at [358, 370] on icon "Next" at bounding box center [358, 375] width 10 height 10
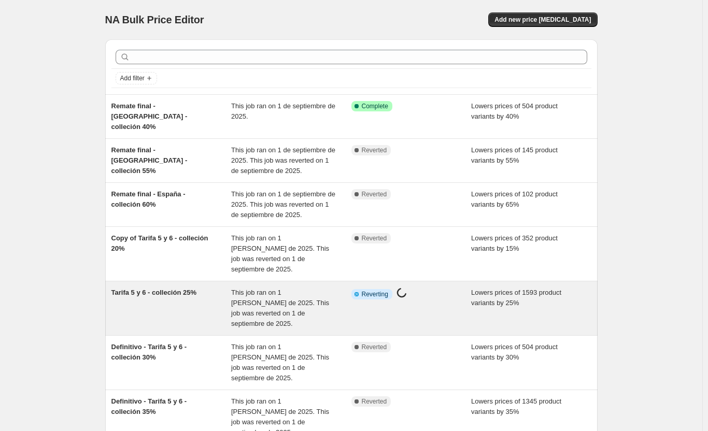
click at [280, 288] on div "This job ran on 1 de agosto de 2025. This job was reverted on 1 de septiembre d…" at bounding box center [291, 308] width 120 height 41
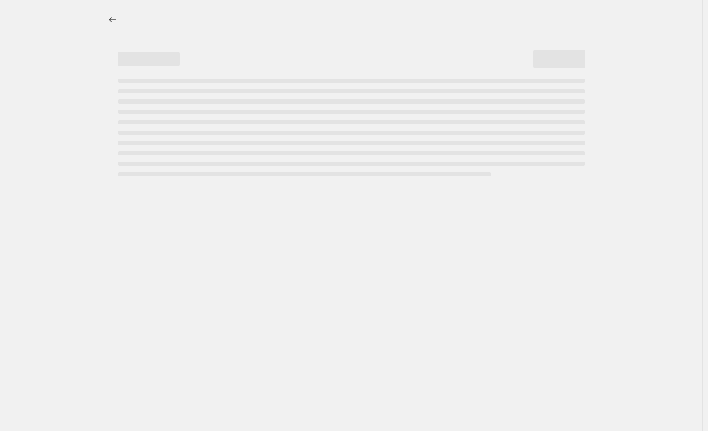
select select "percentage"
select select "collection"
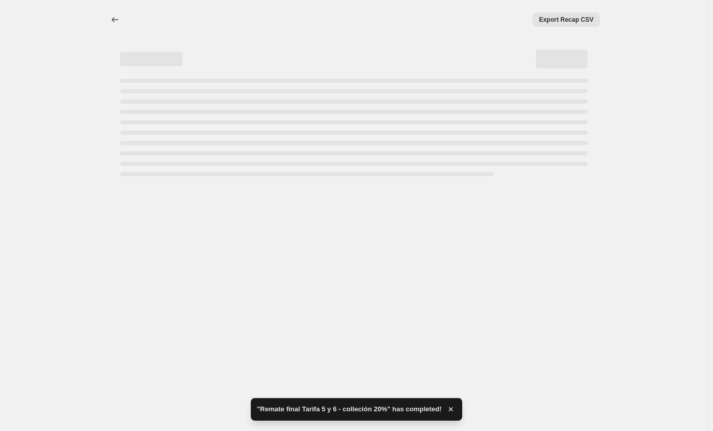
select select "percentage"
select select "collection"
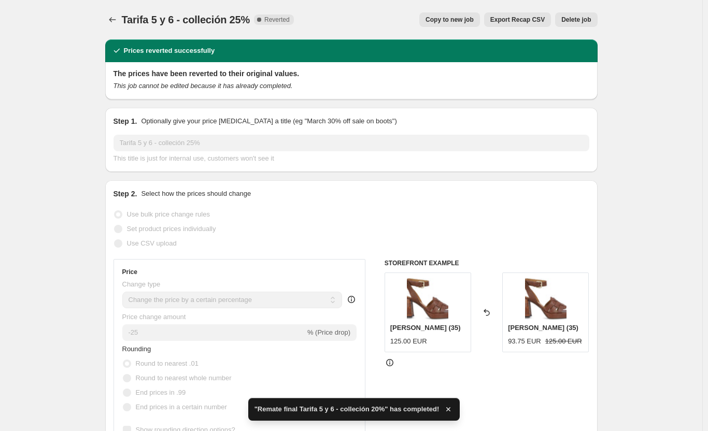
click at [462, 21] on span "Copy to new job" at bounding box center [449, 20] width 48 height 8
select select "percentage"
select select "collection"
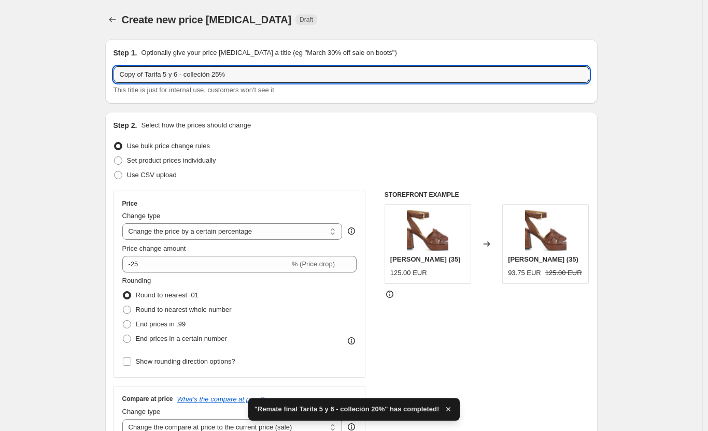
drag, startPoint x: 147, startPoint y: 75, endPoint x: -103, endPoint y: 37, distance: 253.2
click at [0, 37] on html "Home Settings Plans Skip to content Create new price change job. This page is r…" at bounding box center [354, 215] width 708 height 431
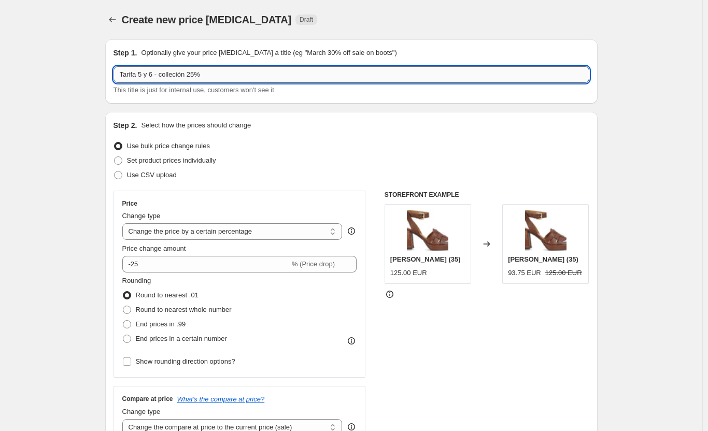
click at [221, 77] on input "Tarifa 5 y 6 - colleción 25%" at bounding box center [351, 74] width 476 height 17
click at [186, 74] on input "Tarifa 5 y 6 - colleción 25%" at bounding box center [351, 74] width 476 height 17
click at [191, 70] on input "Tarifa 5 y 6 - colleción 25%" at bounding box center [351, 74] width 476 height 17
drag, startPoint x: 197, startPoint y: 73, endPoint x: 190, endPoint y: 73, distance: 7.3
click at [190, 73] on input "Tarifa 5 y 6 - colleción 25%" at bounding box center [351, 74] width 476 height 17
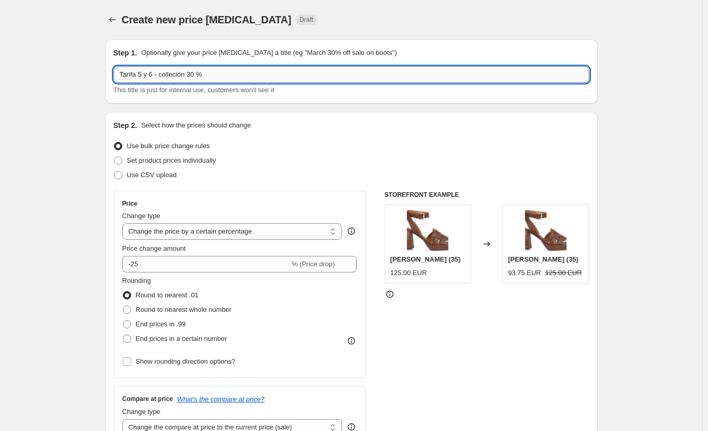
click at [121, 71] on input "Tarifa 5 y 6 - colleción 30 %" at bounding box center [351, 74] width 476 height 17
paste input "Remate final"
type input "Remate final - Tarifa 5 y 6 - colleción 30 %"
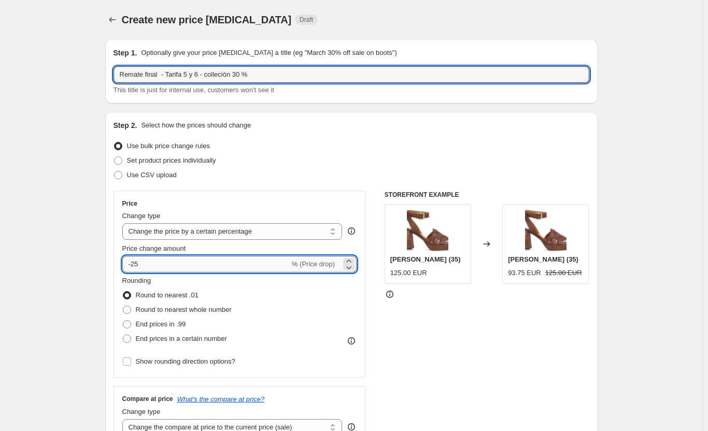
click at [155, 268] on input "-25" at bounding box center [205, 264] width 167 height 17
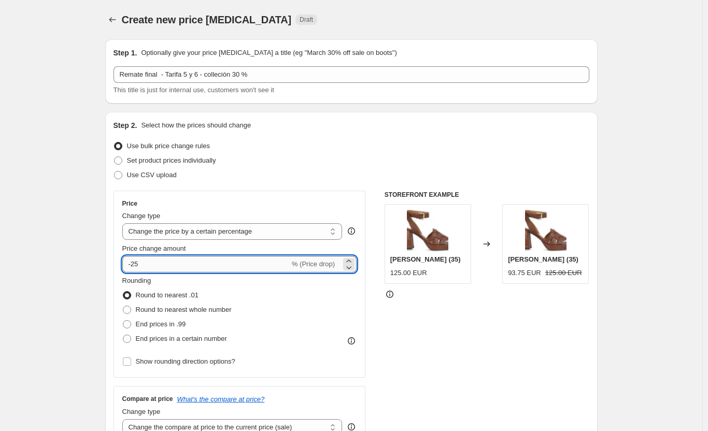
type input "-2"
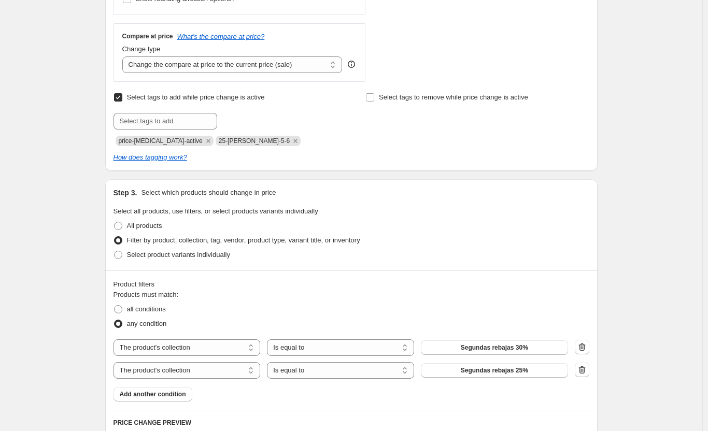
type input "-30"
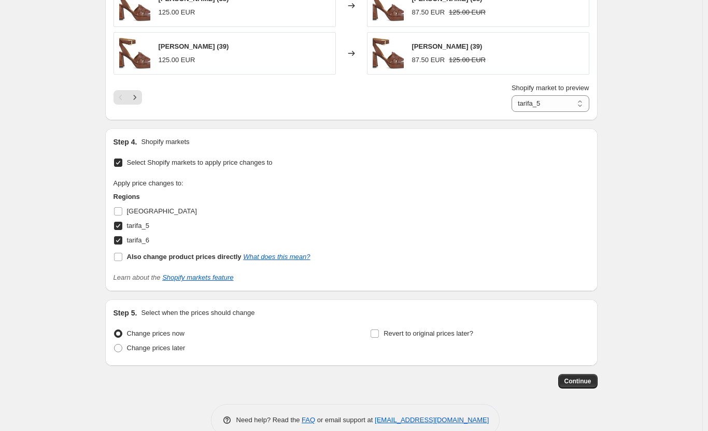
scroll to position [988, 0]
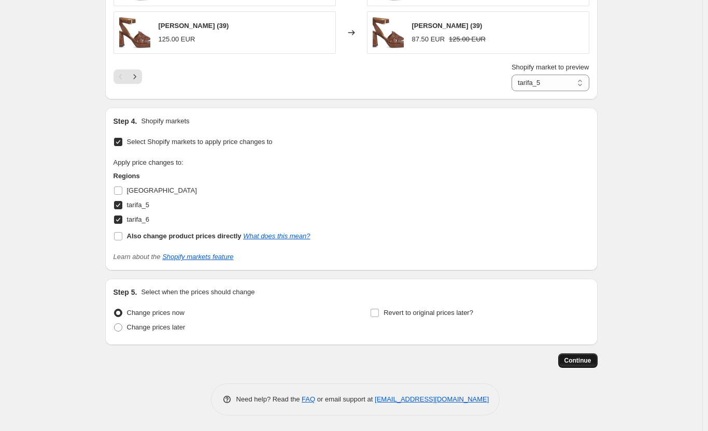
click at [576, 355] on button "Continue" at bounding box center [577, 360] width 39 height 15
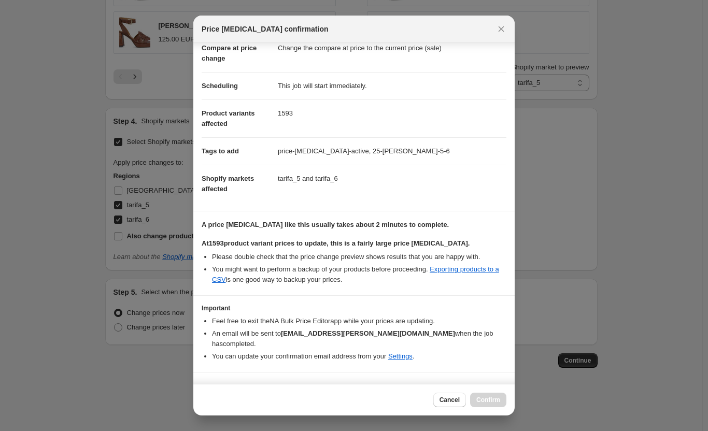
scroll to position [64, 0]
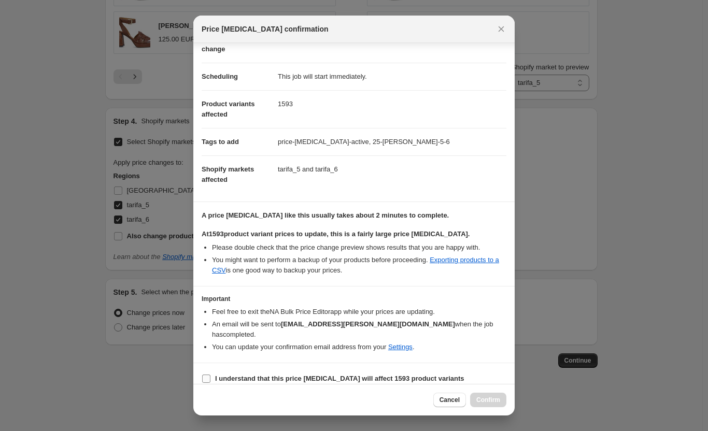
click at [268, 375] on b "I understand that this price change job will affect 1593 product variants" at bounding box center [339, 379] width 249 height 8
click at [210, 375] on input "I understand that this price change job will affect 1593 product variants" at bounding box center [206, 379] width 8 height 8
checkbox input "true"
click at [492, 397] on span "Confirm" at bounding box center [488, 400] width 24 height 8
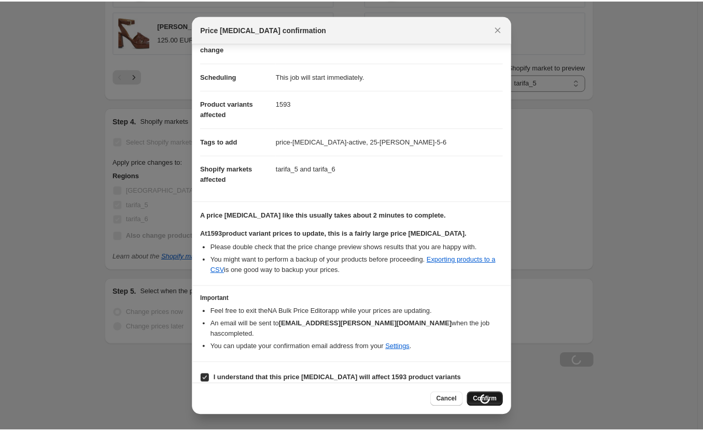
scroll to position [988, 0]
